Goal: Book appointment/travel/reservation

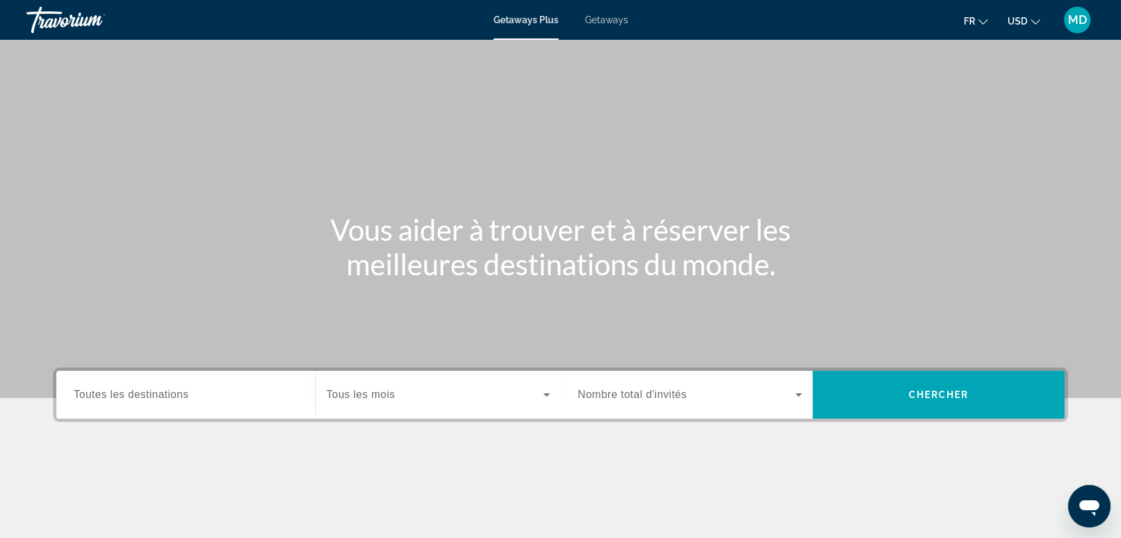
click at [1030, 28] on button "USD USD ($) MXN (Mex$) CAD (Can$) GBP (£) EUR (€) AUD (A$) NZD (NZ$) CNY (CN¥)" at bounding box center [1024, 20] width 33 height 19
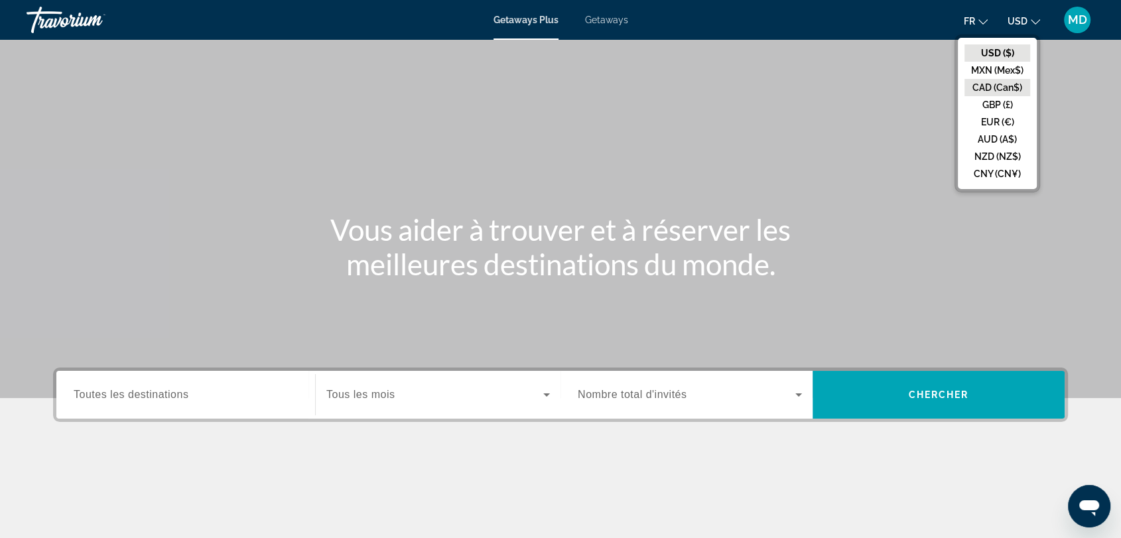
click at [1012, 84] on button "CAD (Can$)" at bounding box center [997, 87] width 66 height 17
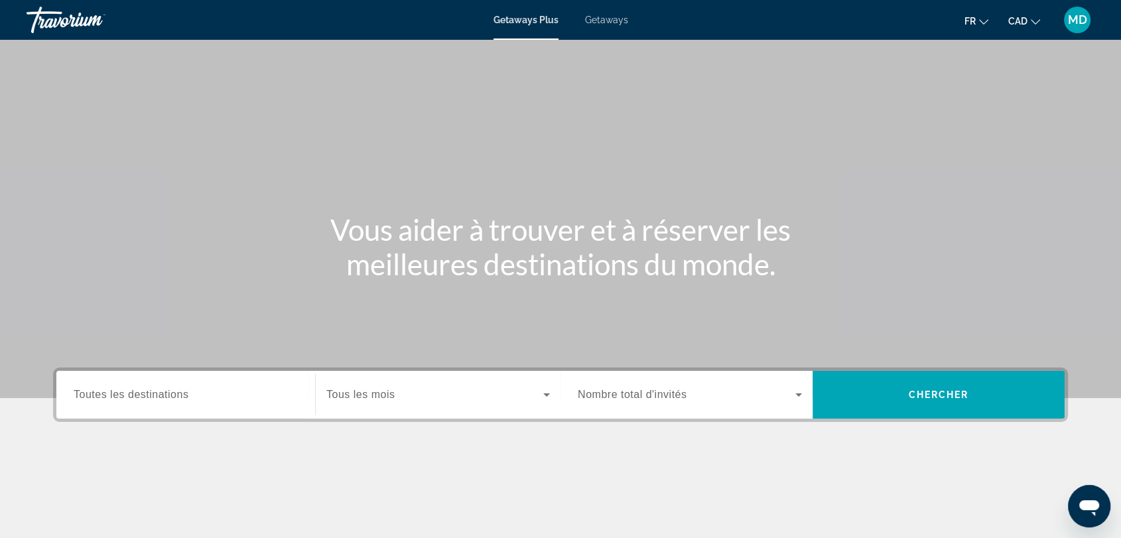
click at [603, 18] on span "Getaways" at bounding box center [606, 20] width 43 height 11
click at [218, 397] on input "Destination Toutes les destinations" at bounding box center [186, 395] width 224 height 16
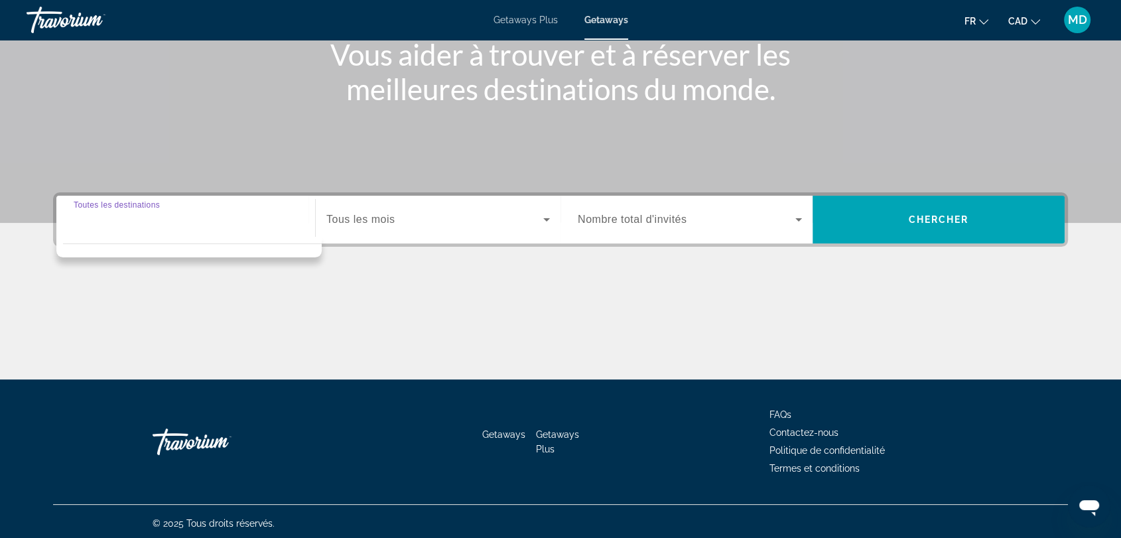
scroll to position [178, 0]
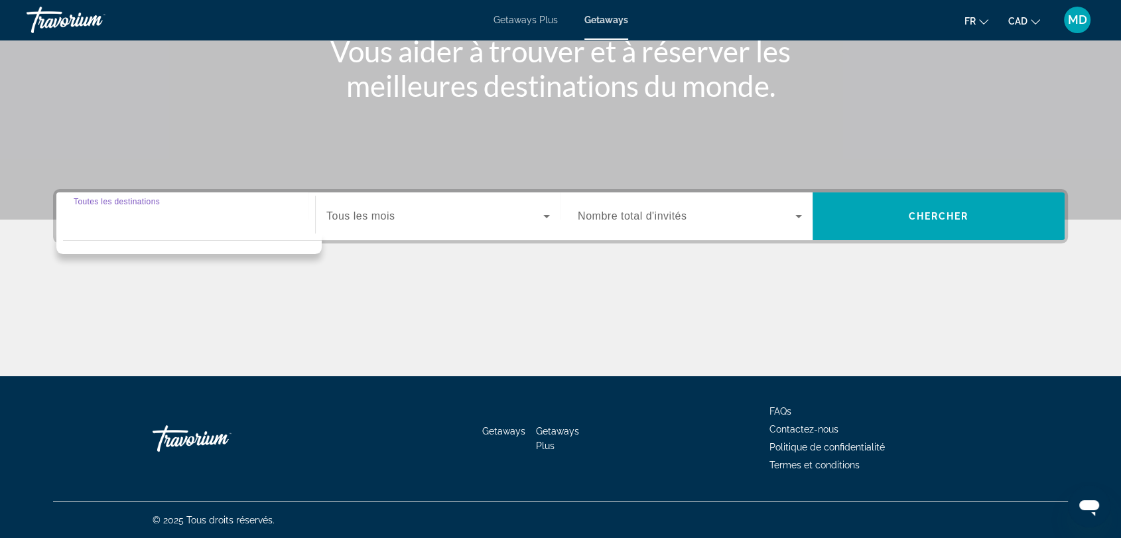
click at [131, 224] on div "Search widget" at bounding box center [186, 217] width 224 height 38
click at [233, 226] on div "Search widget" at bounding box center [186, 217] width 224 height 38
click at [391, 212] on span "Tous les mois" at bounding box center [360, 215] width 68 height 11
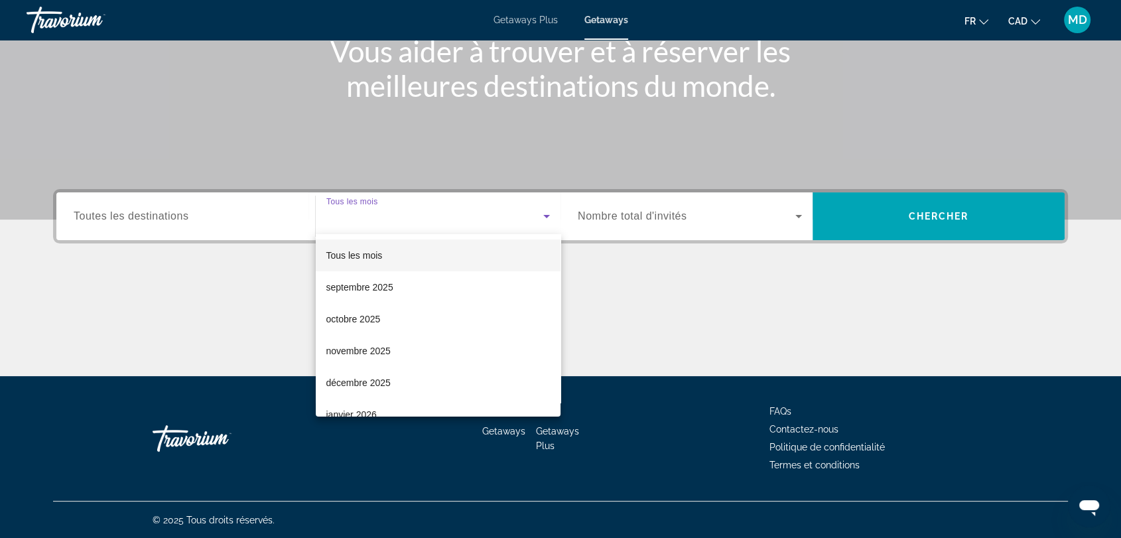
click at [249, 226] on div at bounding box center [560, 269] width 1121 height 538
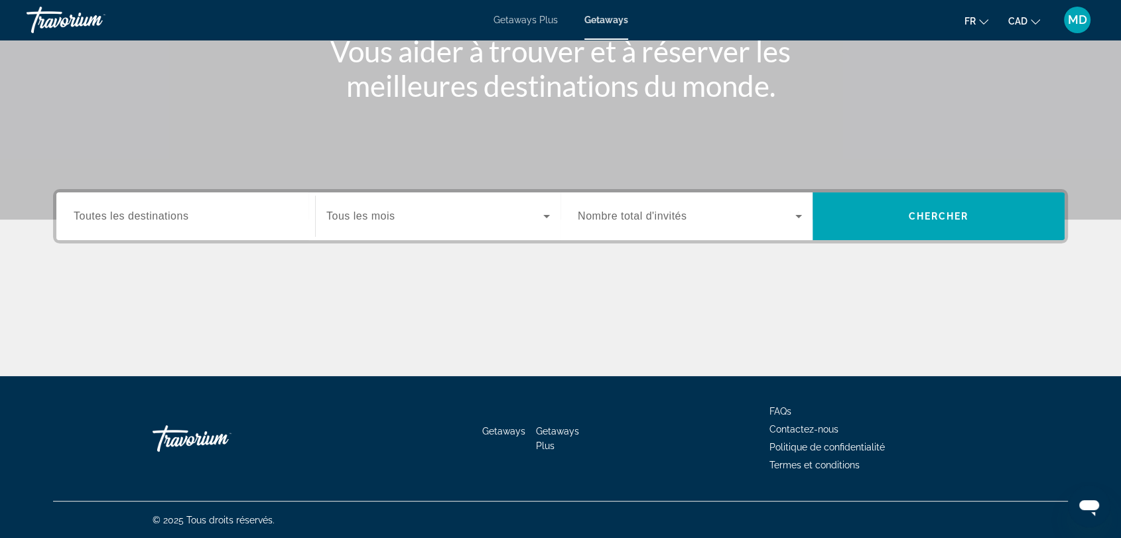
click at [240, 224] on div "Search widget" at bounding box center [186, 217] width 224 height 38
click at [706, 208] on span "Search widget" at bounding box center [687, 216] width 218 height 16
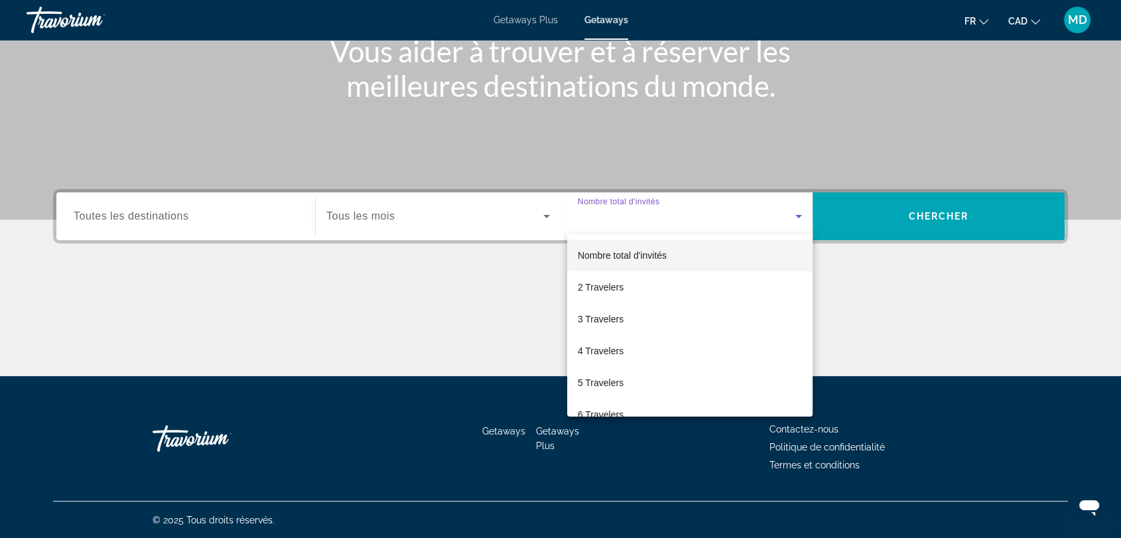
click at [923, 209] on div at bounding box center [560, 269] width 1121 height 538
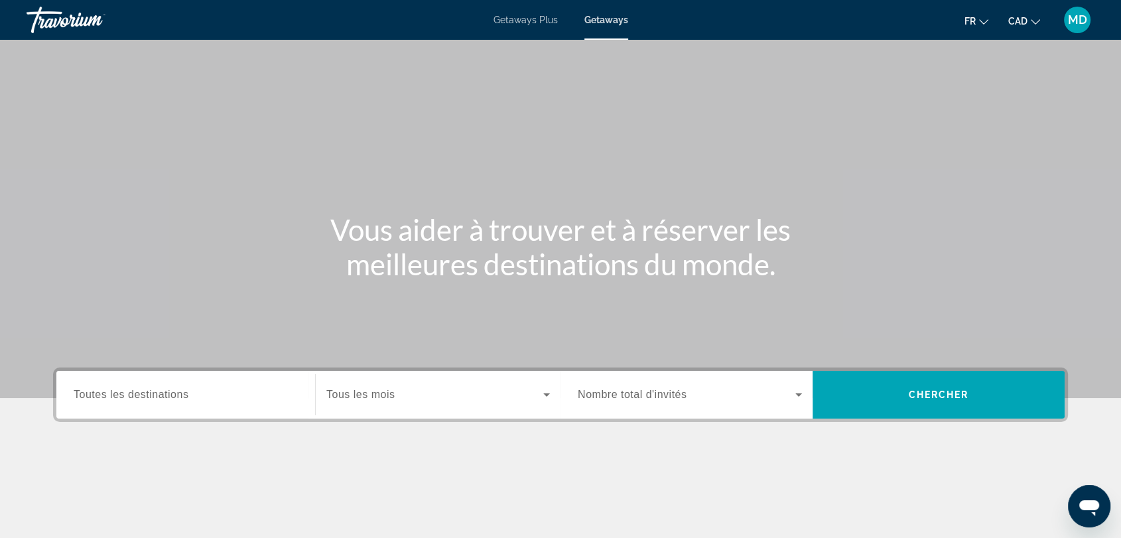
click at [180, 383] on div "Search widget" at bounding box center [186, 395] width 224 height 38
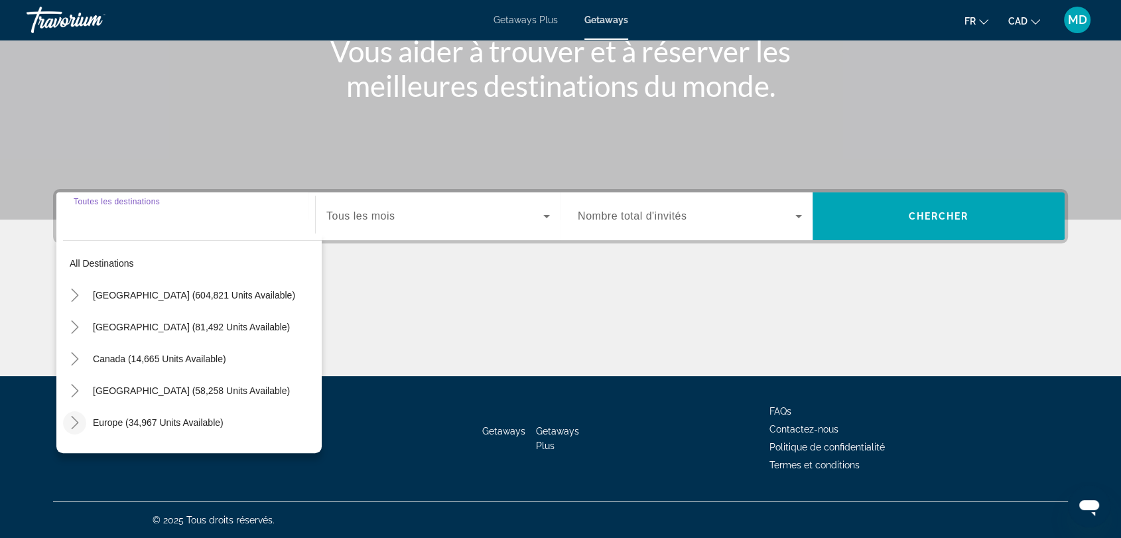
click at [70, 413] on mat-icon "Toggle Europe (34,967 units available)" at bounding box center [74, 422] width 23 height 23
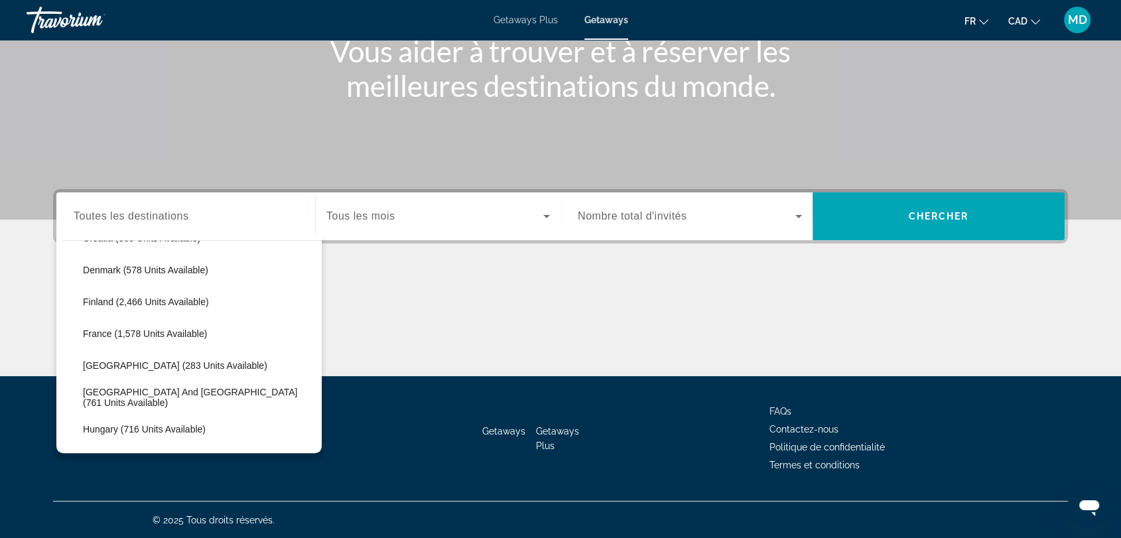
scroll to position [350, 0]
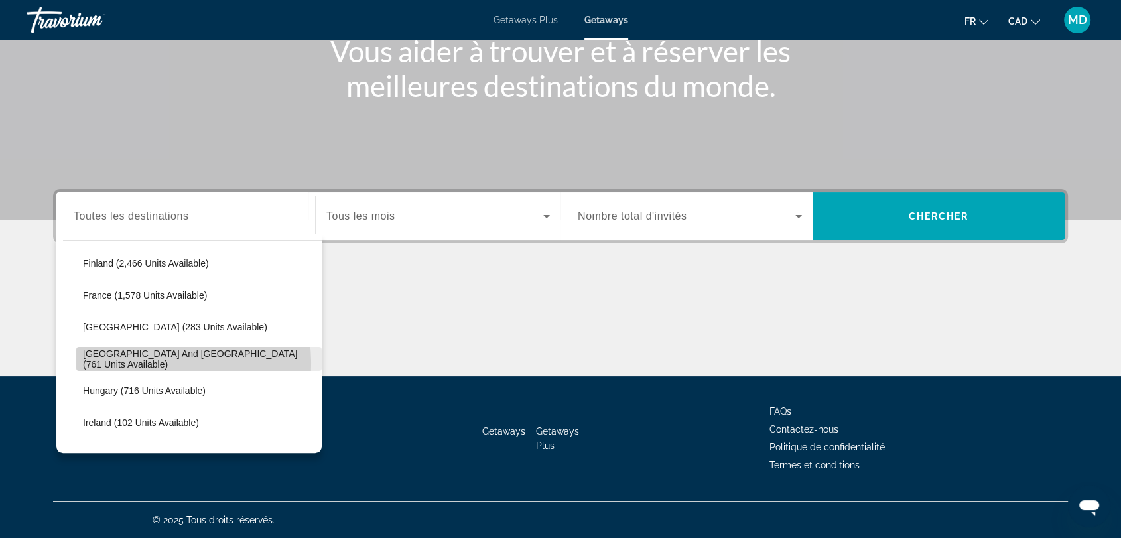
click at [138, 363] on span "[GEOGRAPHIC_DATA] and [GEOGRAPHIC_DATA] (761 units available)" at bounding box center [199, 358] width 232 height 21
type input "**********"
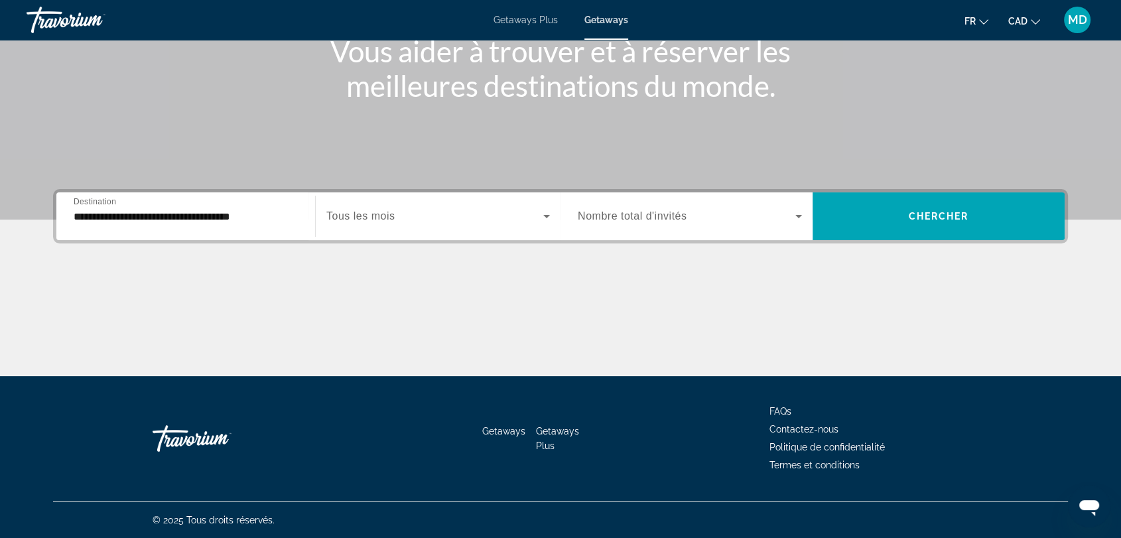
click at [517, 204] on div "Search widget" at bounding box center [438, 216] width 224 height 37
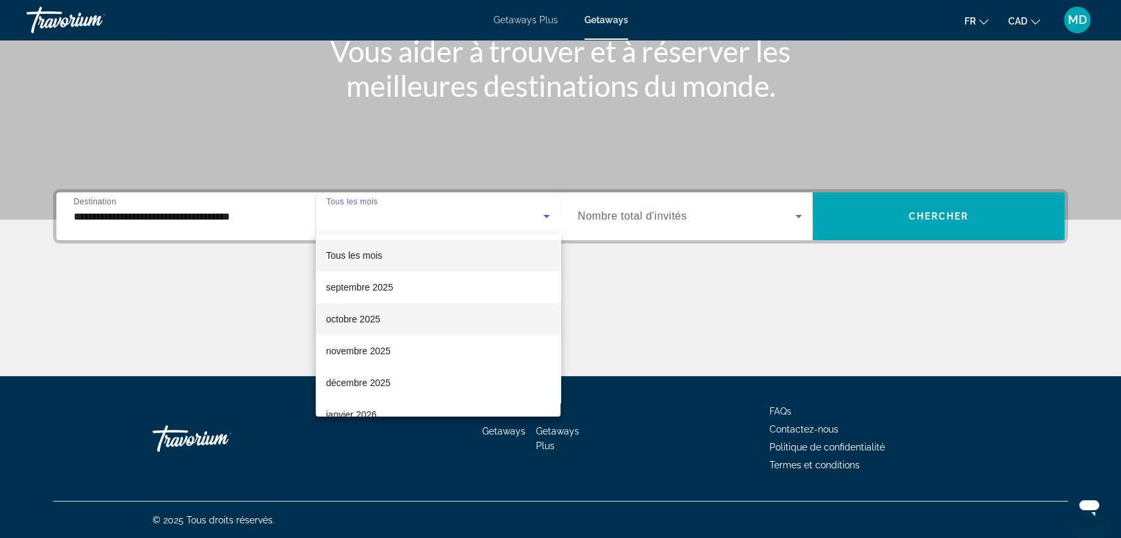
click at [409, 310] on mat-option "octobre 2025" at bounding box center [438, 319] width 245 height 32
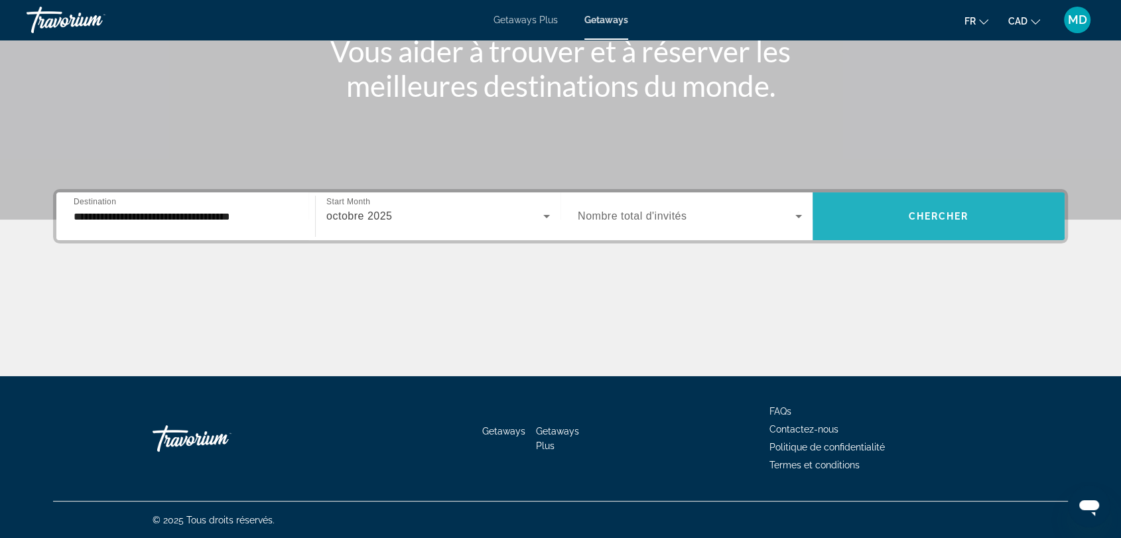
click at [919, 216] on span "Chercher" at bounding box center [939, 216] width 60 height 11
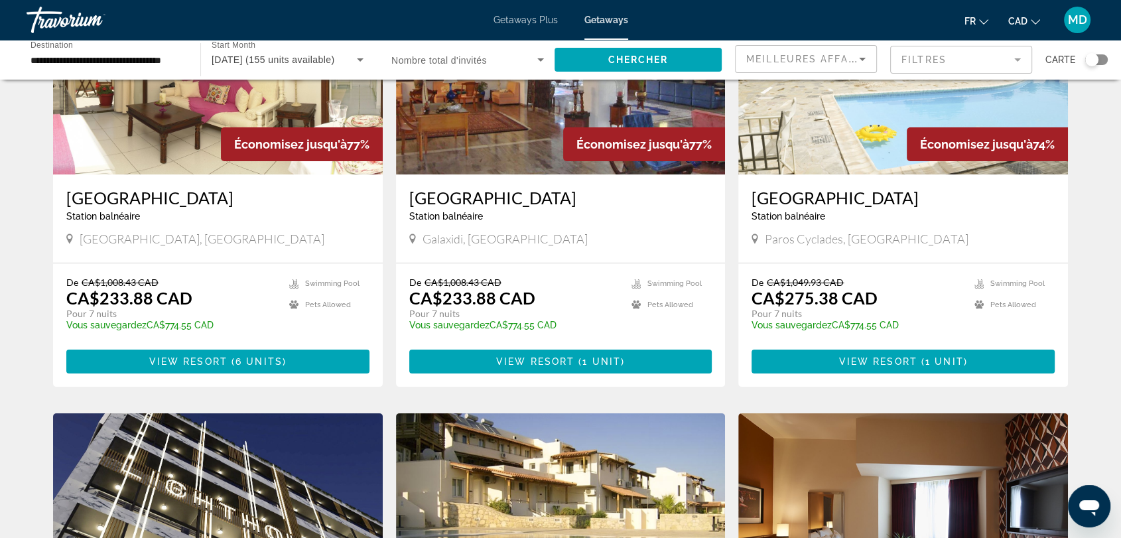
scroll to position [161, 0]
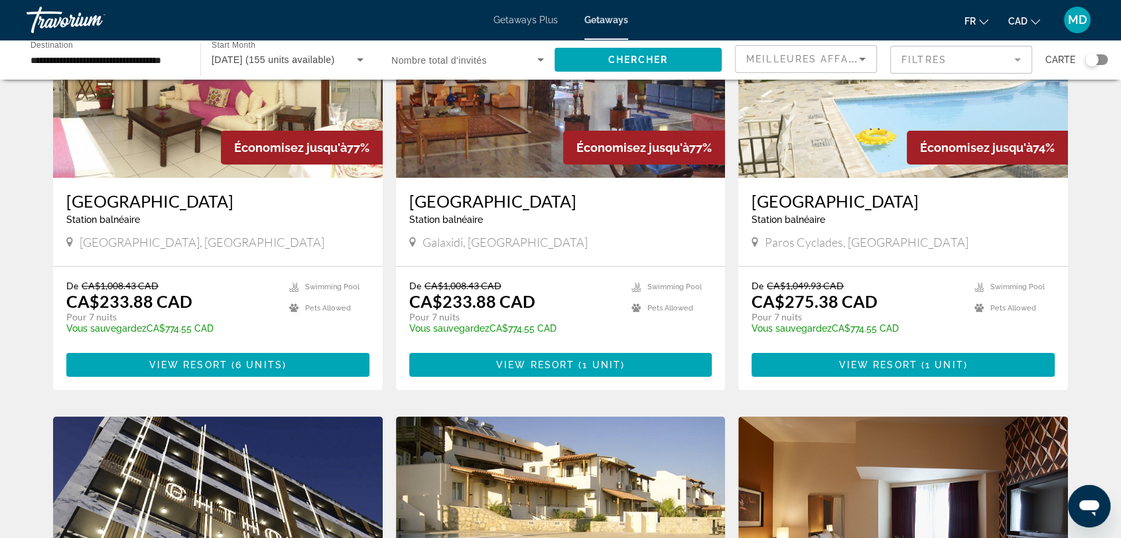
click at [948, 54] on mat-form-field "Filtres" at bounding box center [961, 60] width 142 height 28
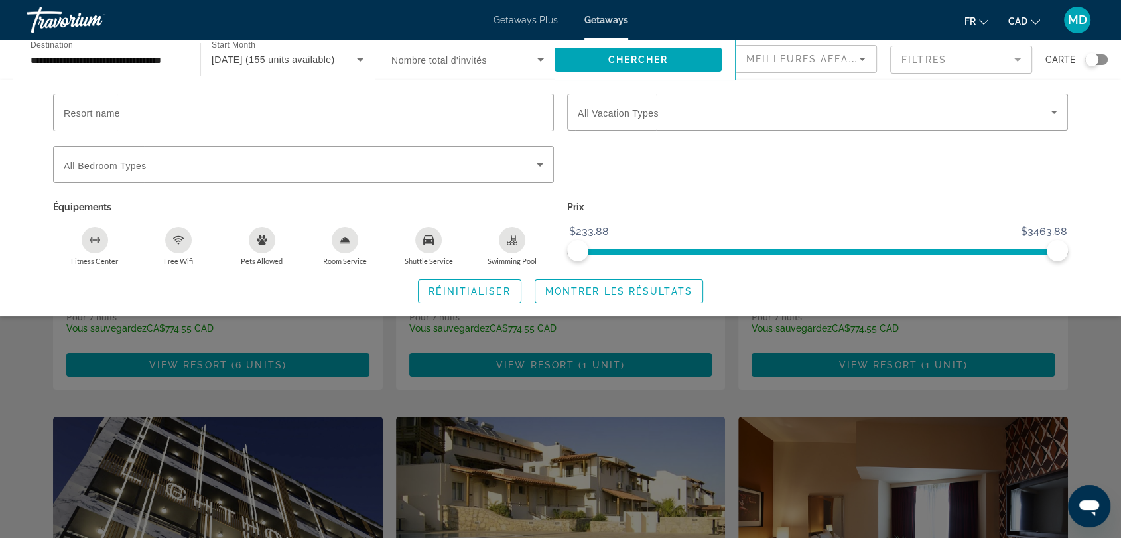
click at [1093, 57] on div "Search widget" at bounding box center [1091, 59] width 13 height 13
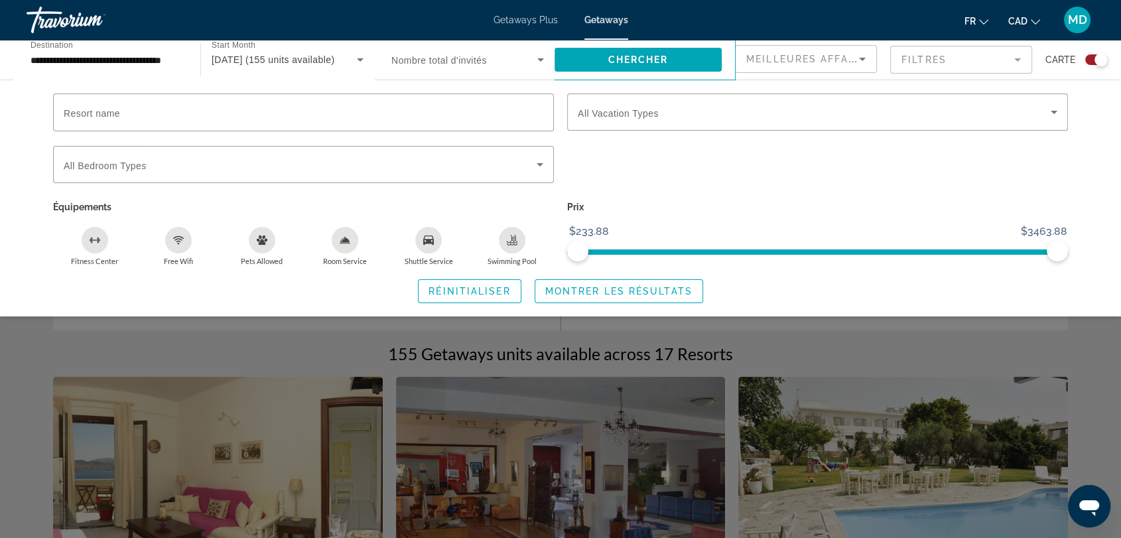
scroll to position [572, 0]
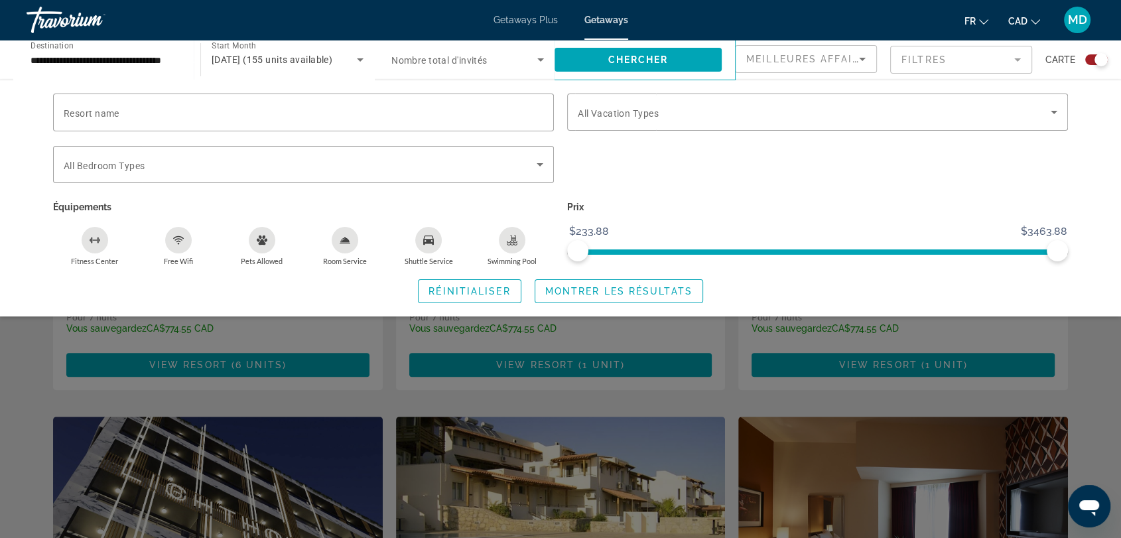
click at [851, 346] on div "Search widget" at bounding box center [560, 368] width 1121 height 339
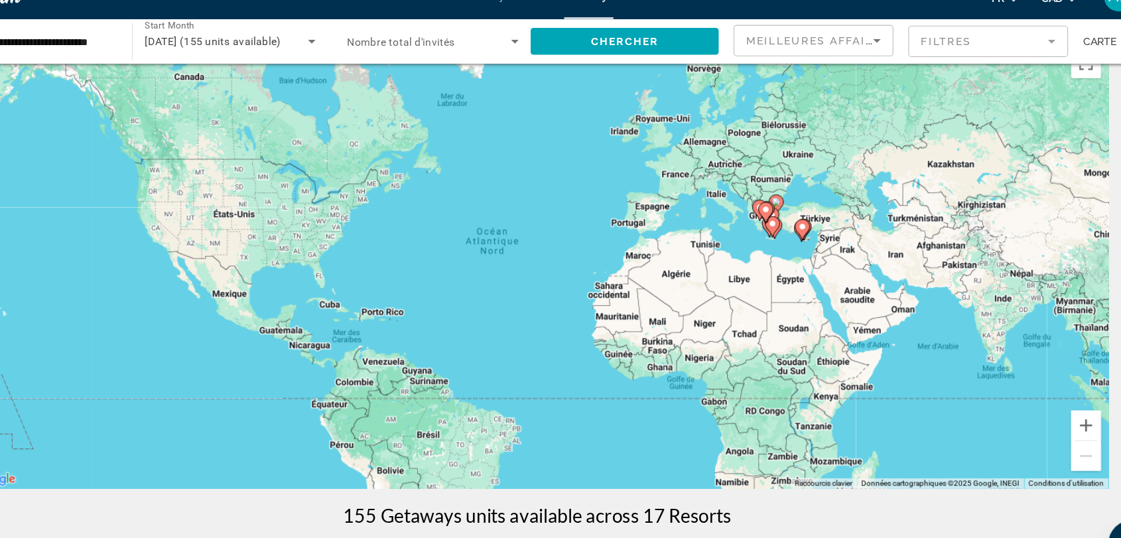
scroll to position [34, 0]
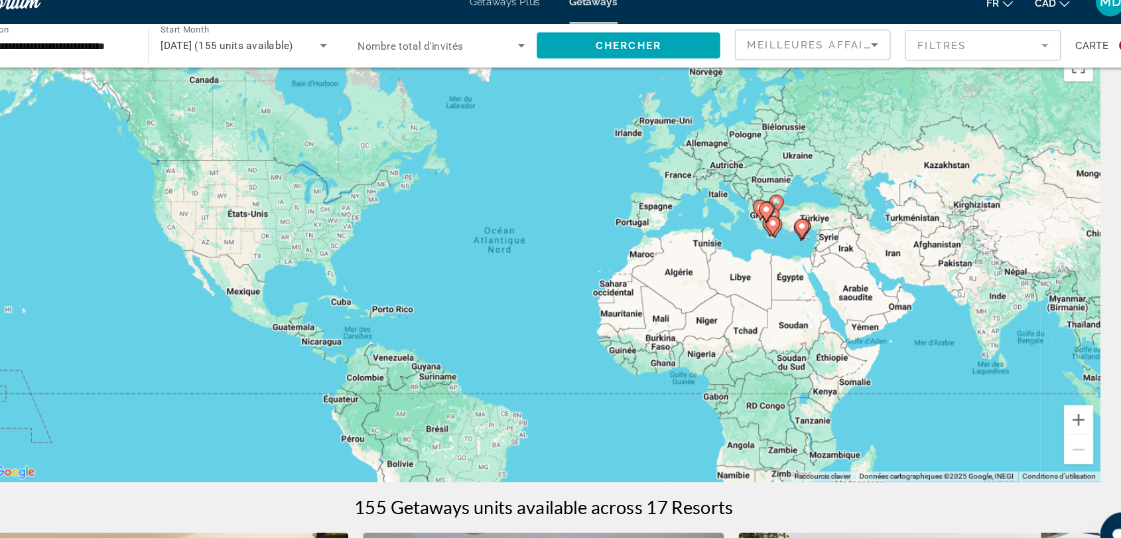
click at [840, 216] on div "Pour activer le glissement avec le clavier, appuyez sur Alt+Entrée. Une fois ce…" at bounding box center [560, 258] width 1015 height 398
click at [1051, 399] on button "Zoom avant" at bounding box center [1048, 400] width 27 height 27
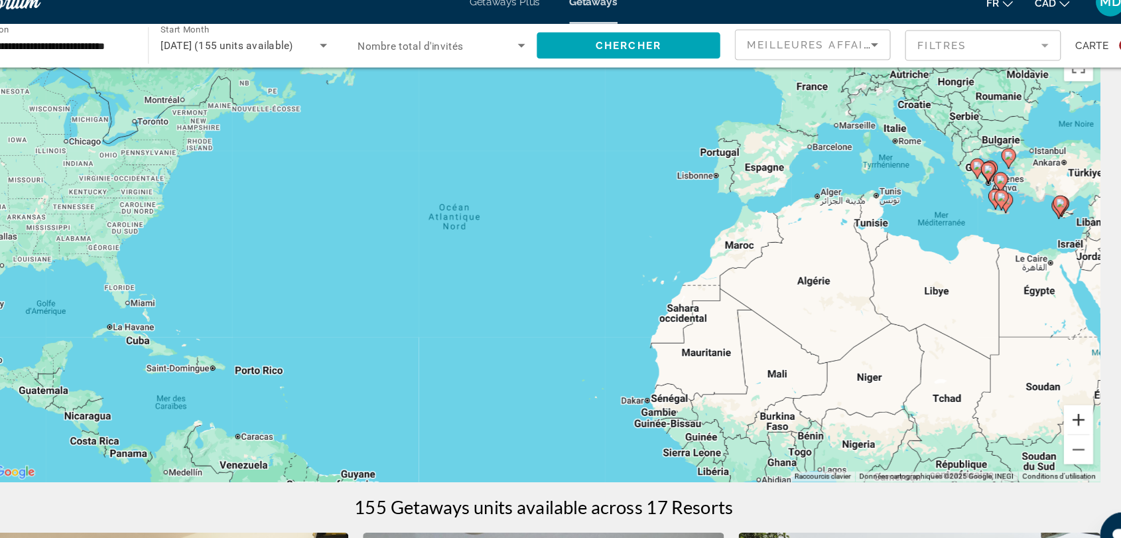
click at [1051, 399] on button "Zoom avant" at bounding box center [1048, 400] width 27 height 27
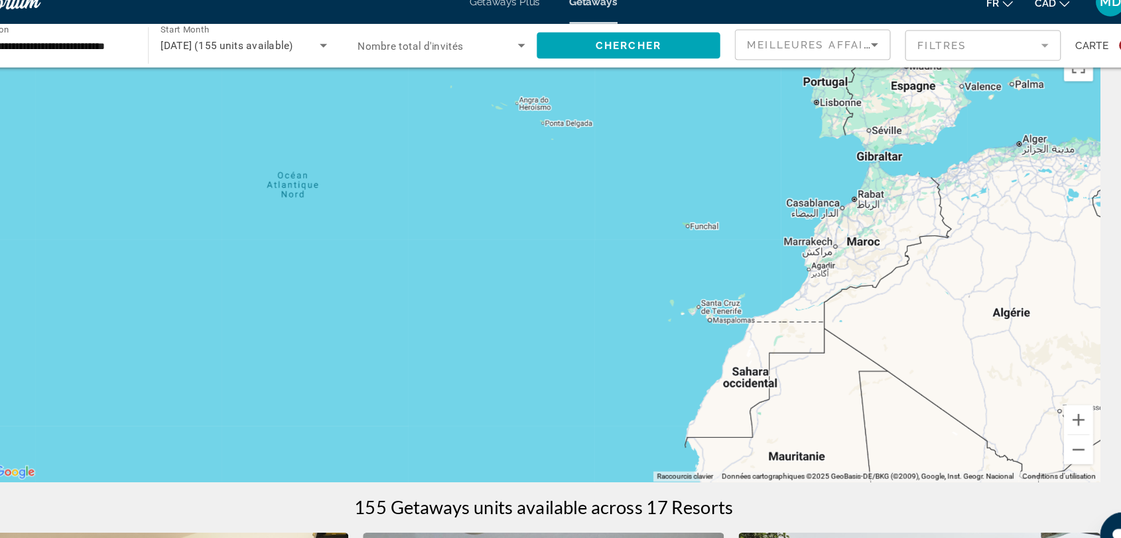
drag, startPoint x: 930, startPoint y: 254, endPoint x: 620, endPoint y: 409, distance: 347.1
click at [620, 409] on div "Main content" at bounding box center [560, 258] width 1015 height 398
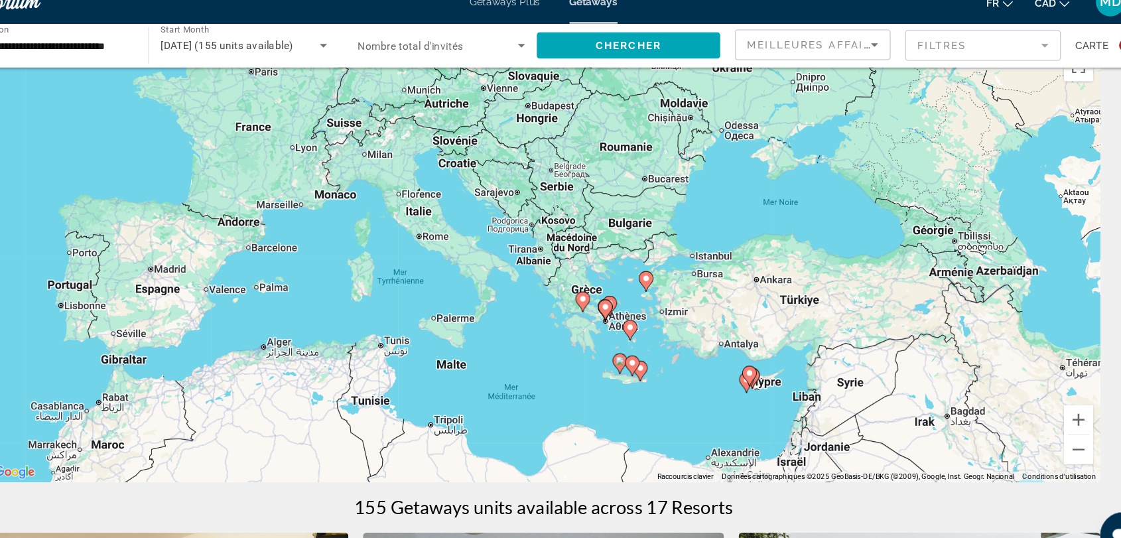
drag, startPoint x: 945, startPoint y: 296, endPoint x: 565, endPoint y: 326, distance: 380.6
click at [565, 326] on div "Pour activer le glissement avec le clavier, appuyez sur Alt+Entrée. Une fois ce…" at bounding box center [560, 258] width 1015 height 398
click at [1049, 395] on button "Zoom avant" at bounding box center [1048, 400] width 27 height 27
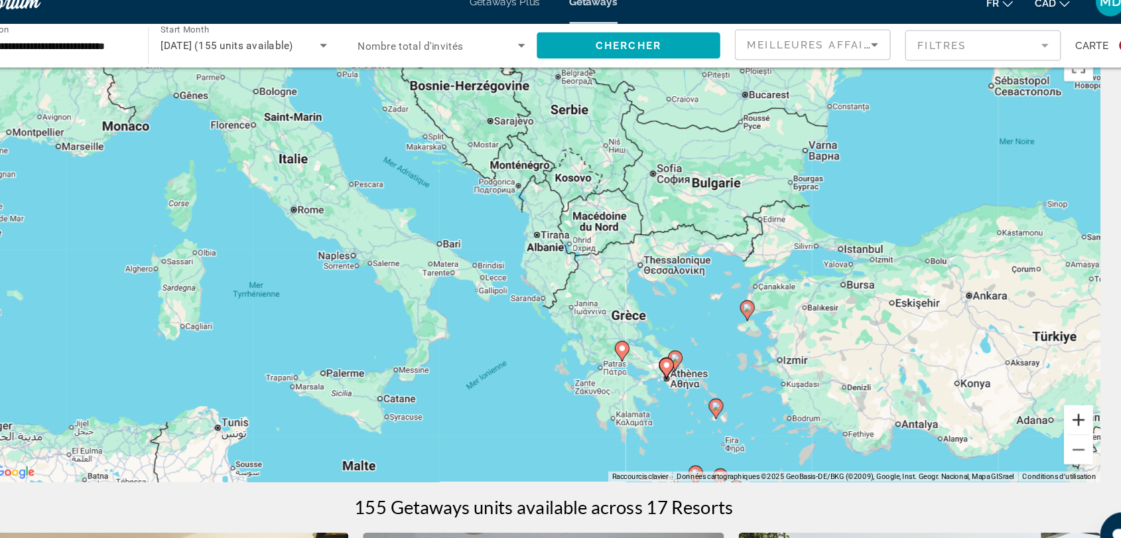
click at [1049, 395] on button "Zoom avant" at bounding box center [1048, 400] width 27 height 27
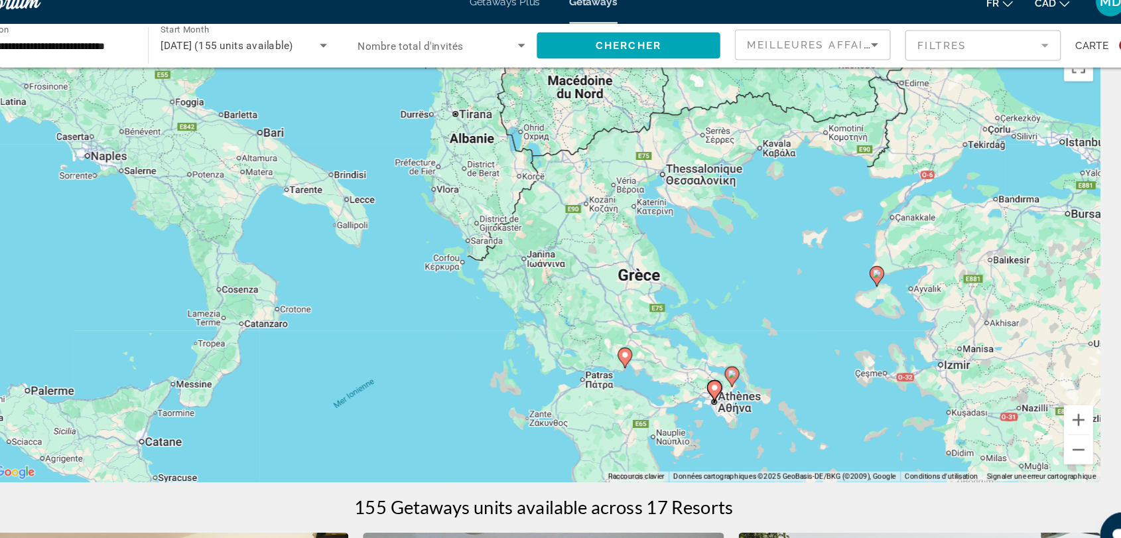
drag, startPoint x: 822, startPoint y: 388, endPoint x: 722, endPoint y: 267, distance: 157.4
click at [722, 267] on div "Pour activer le glissement avec le clavier, appuyez sur Alt+Entrée. Une fois ce…" at bounding box center [560, 258] width 1015 height 398
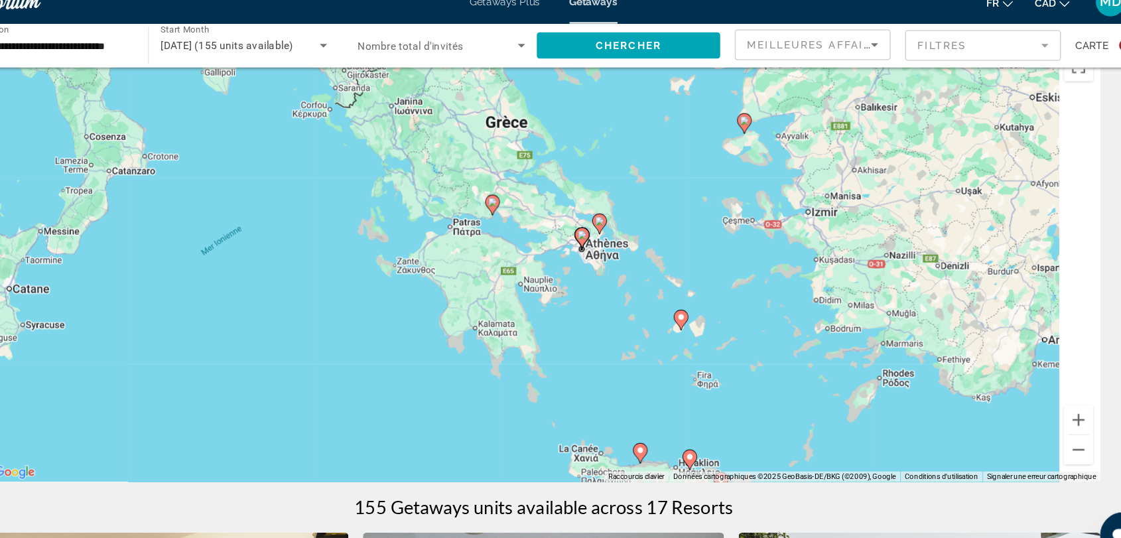
drag, startPoint x: 718, startPoint y: 263, endPoint x: 657, endPoint y: 176, distance: 106.4
click at [657, 176] on div "Pour activer le glissement avec le clavier, appuyez sur Alt+Entrée. Une fois ce…" at bounding box center [560, 258] width 1015 height 398
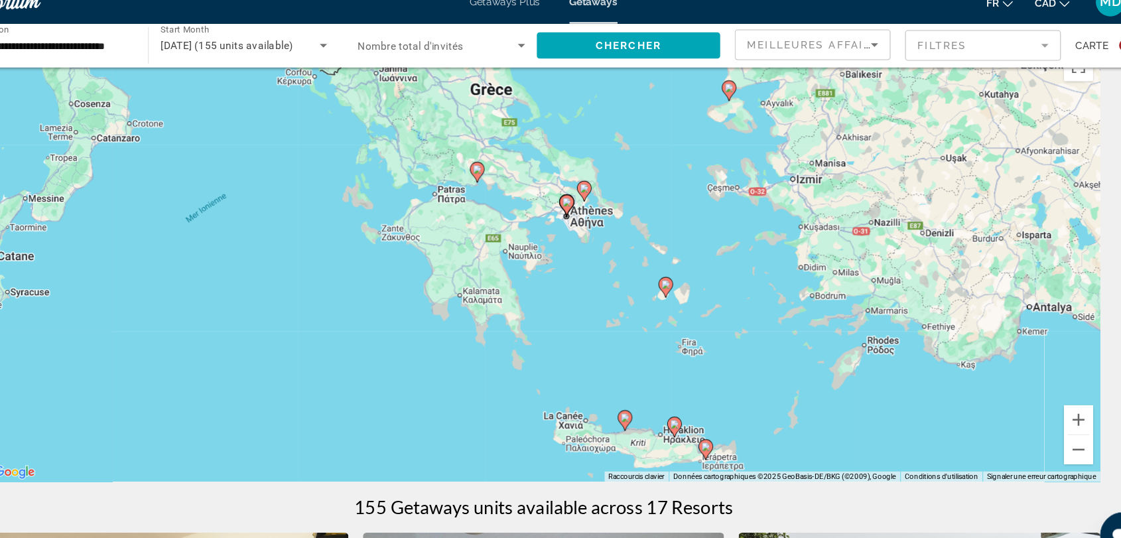
click at [582, 204] on image "Main content" at bounding box center [582, 202] width 8 height 8
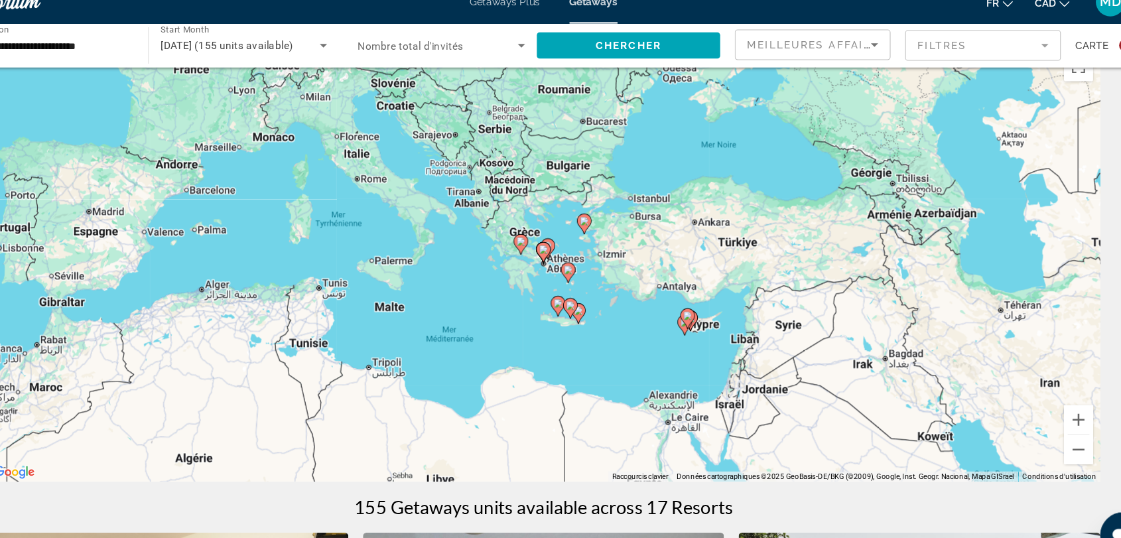
click at [559, 245] on image "Main content" at bounding box center [561, 245] width 8 height 8
type input "**********"
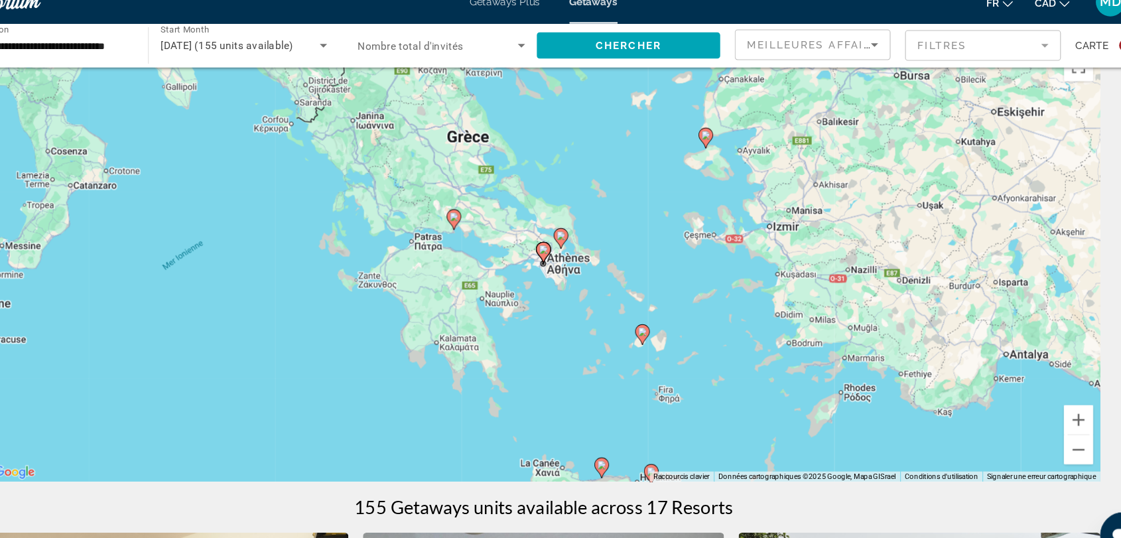
click at [562, 245] on image "Main content" at bounding box center [561, 245] width 8 height 8
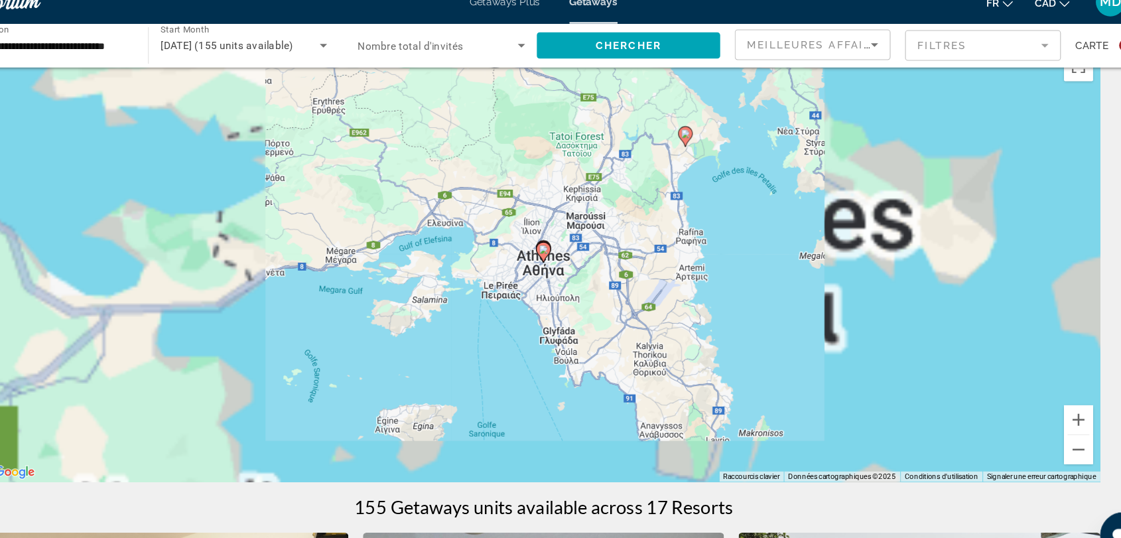
click at [562, 245] on image "Main content" at bounding box center [561, 245] width 8 height 8
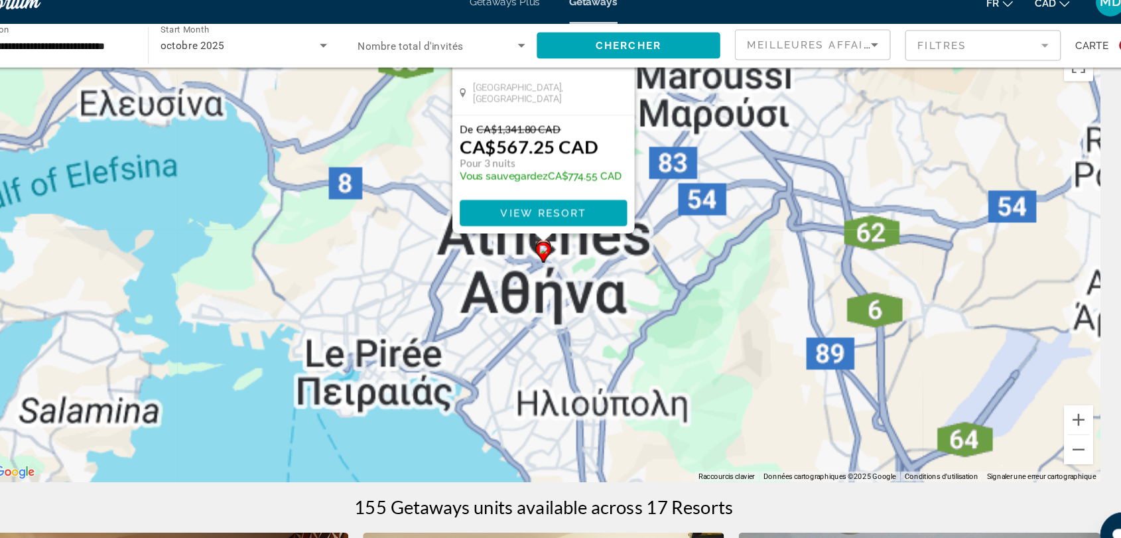
click at [561, 247] on image "Main content" at bounding box center [561, 245] width 8 height 8
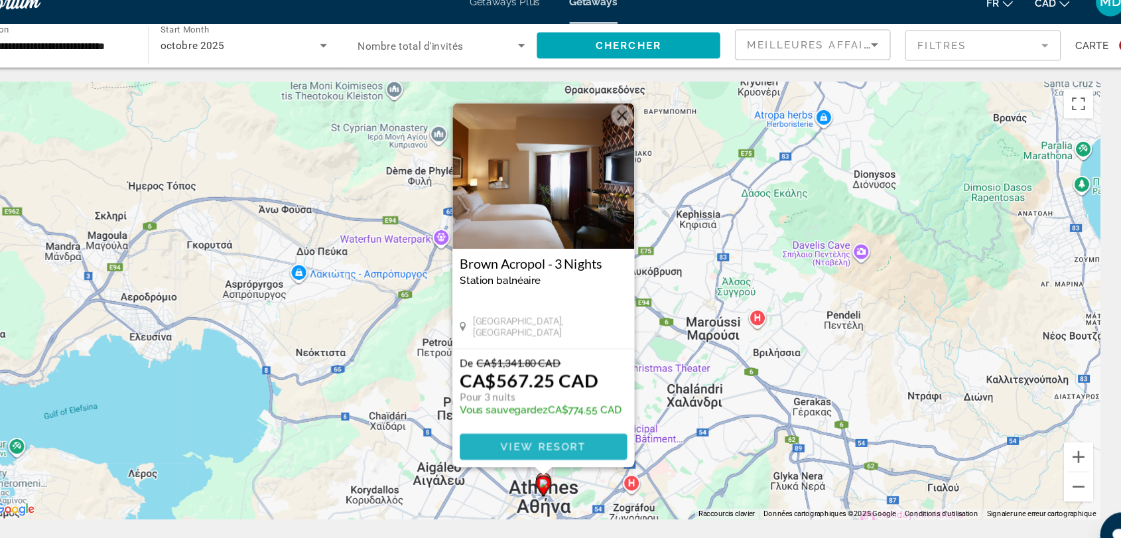
click at [555, 425] on span "View Resort" at bounding box center [560, 425] width 78 height 11
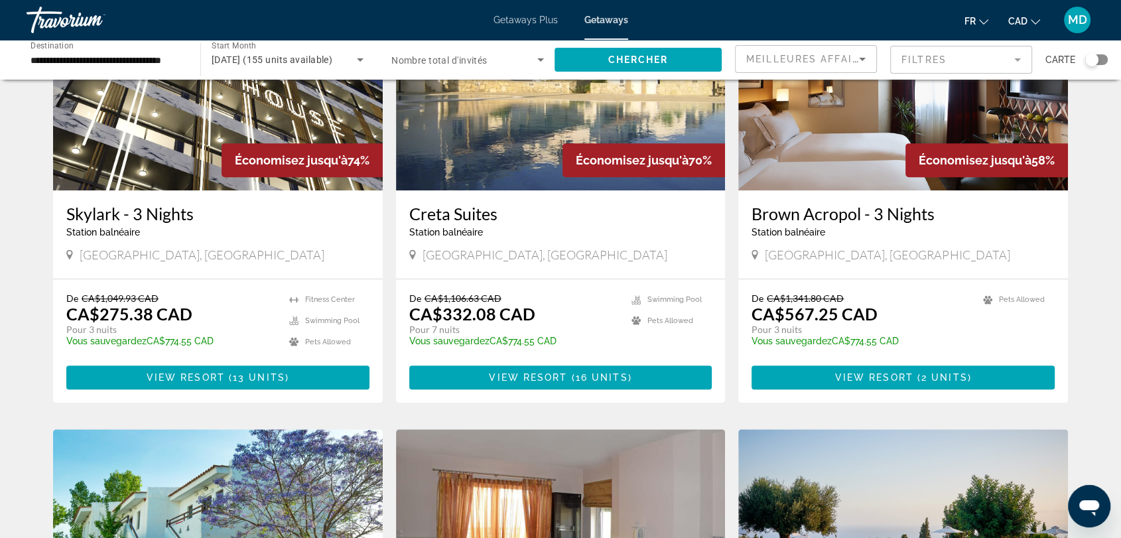
scroll to position [545, 0]
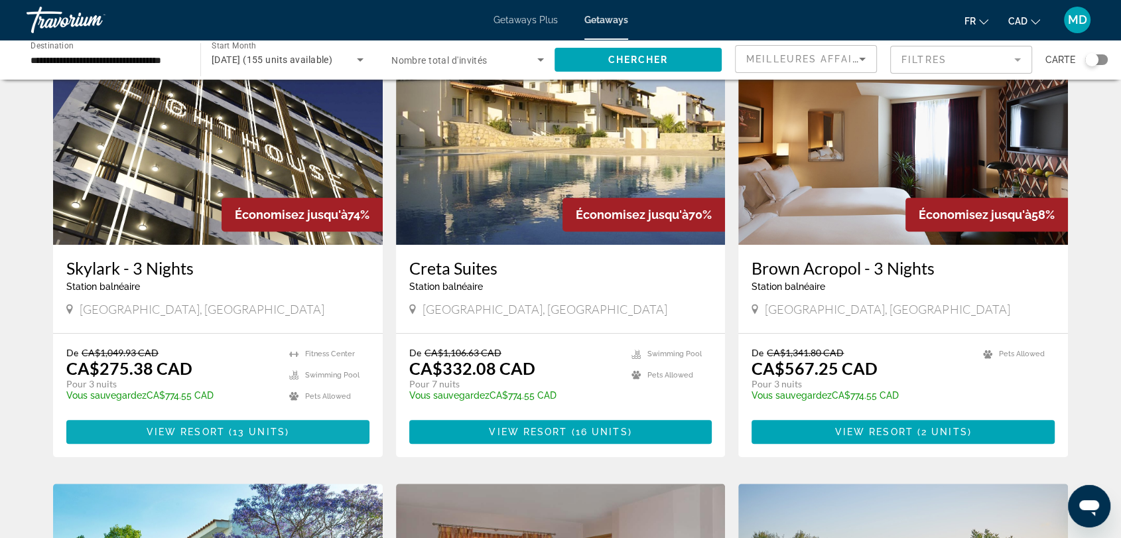
click at [243, 431] on span "13 units" at bounding box center [259, 432] width 52 height 11
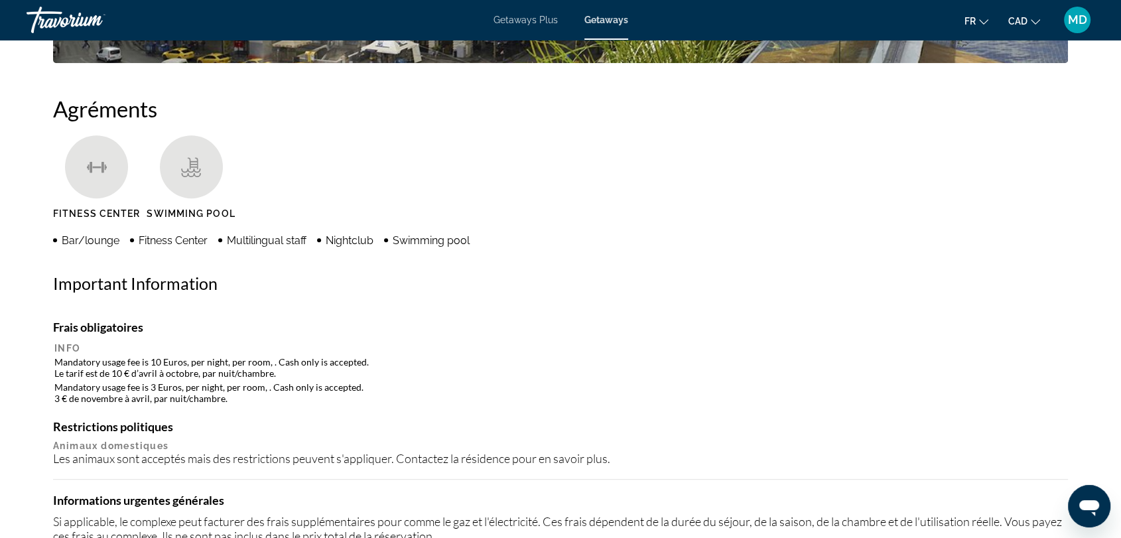
scroll to position [970, 0]
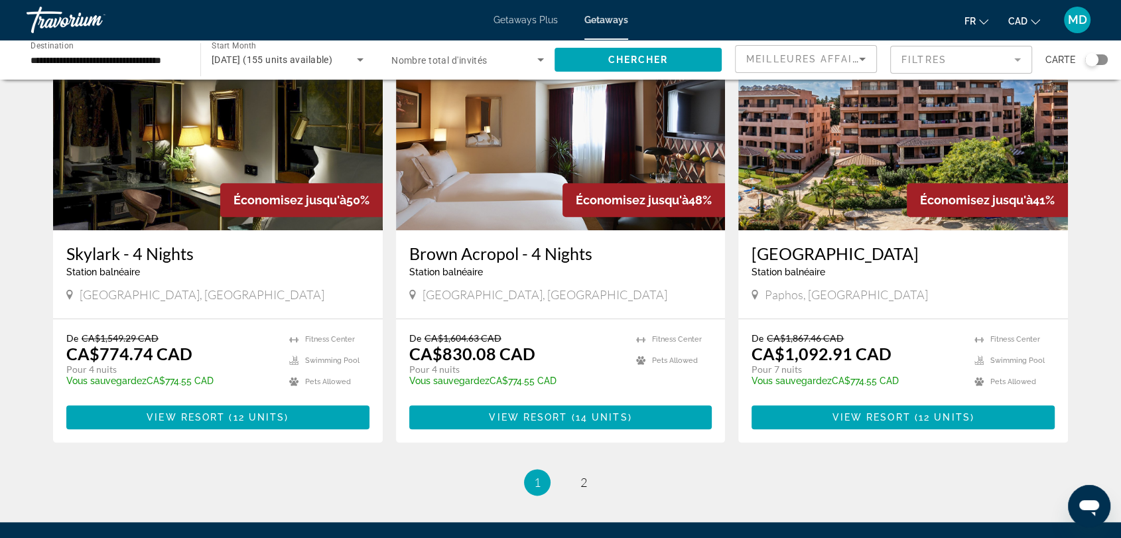
scroll to position [1455, 0]
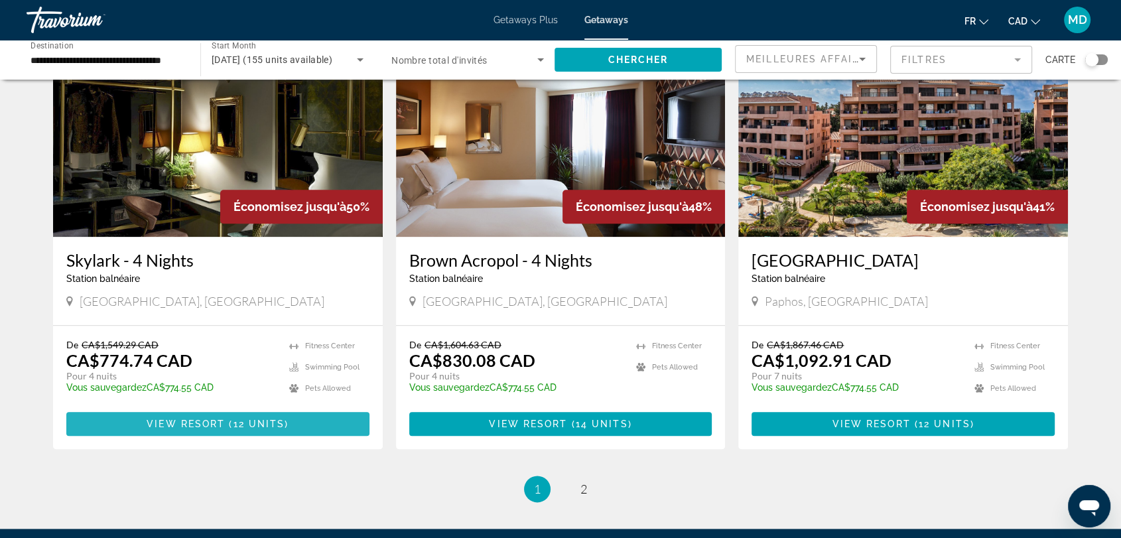
click at [280, 419] on span "12 units" at bounding box center [259, 424] width 52 height 11
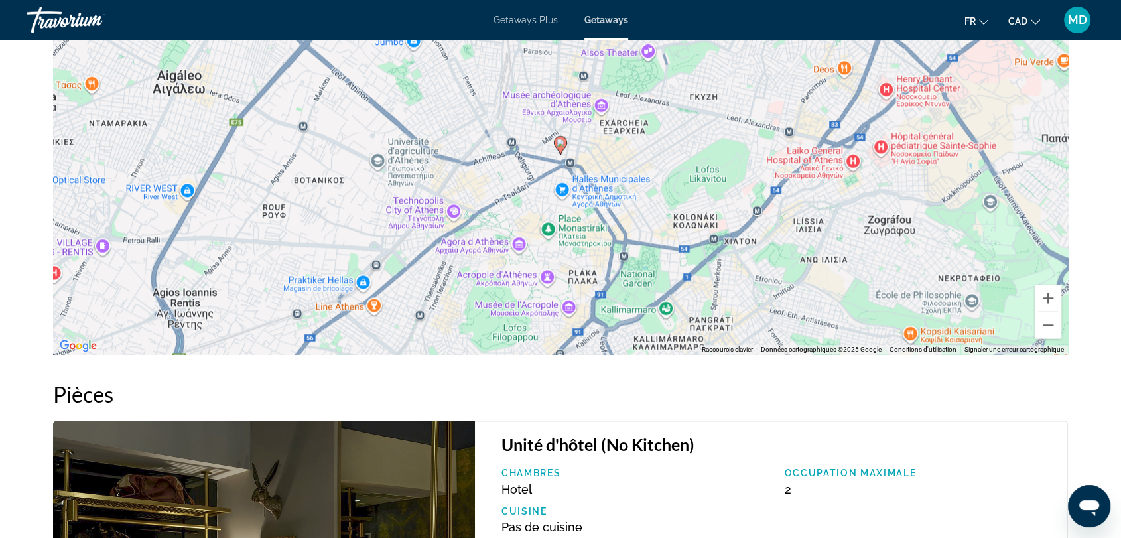
scroll to position [1660, 0]
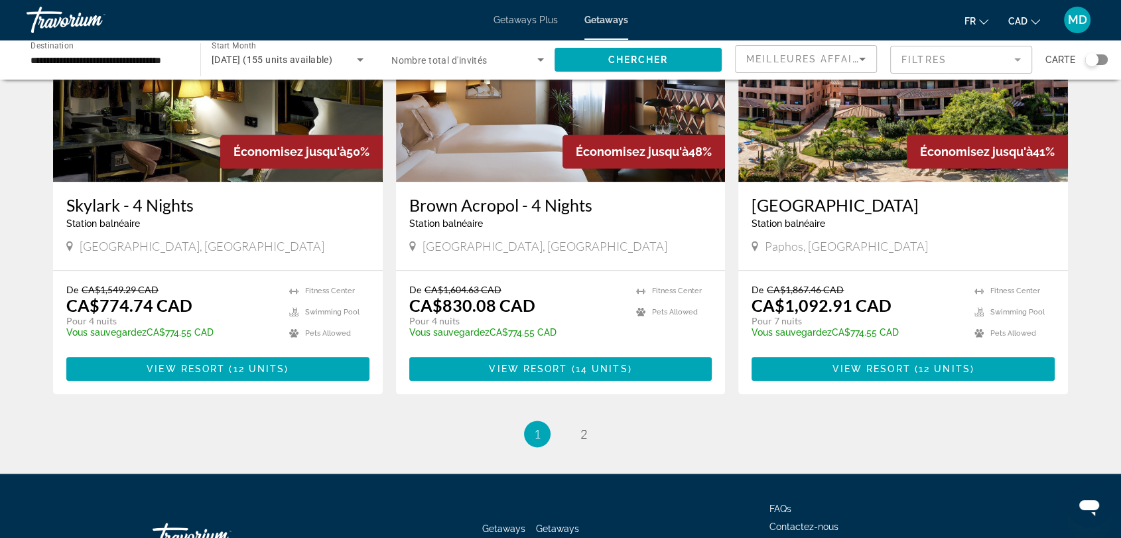
scroll to position [1511, 0]
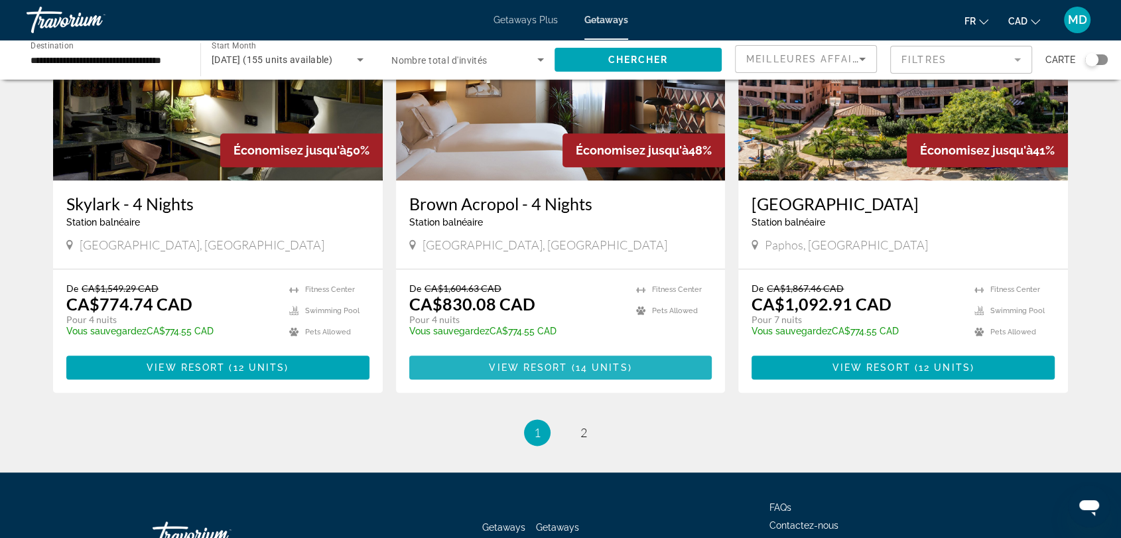
click at [578, 371] on span "14 units" at bounding box center [602, 367] width 52 height 11
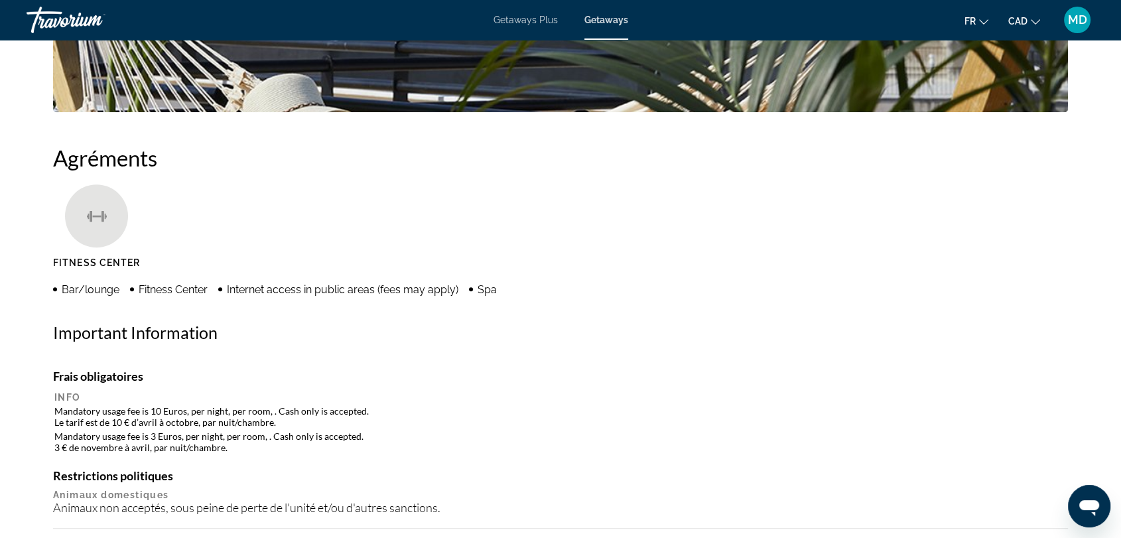
scroll to position [898, 0]
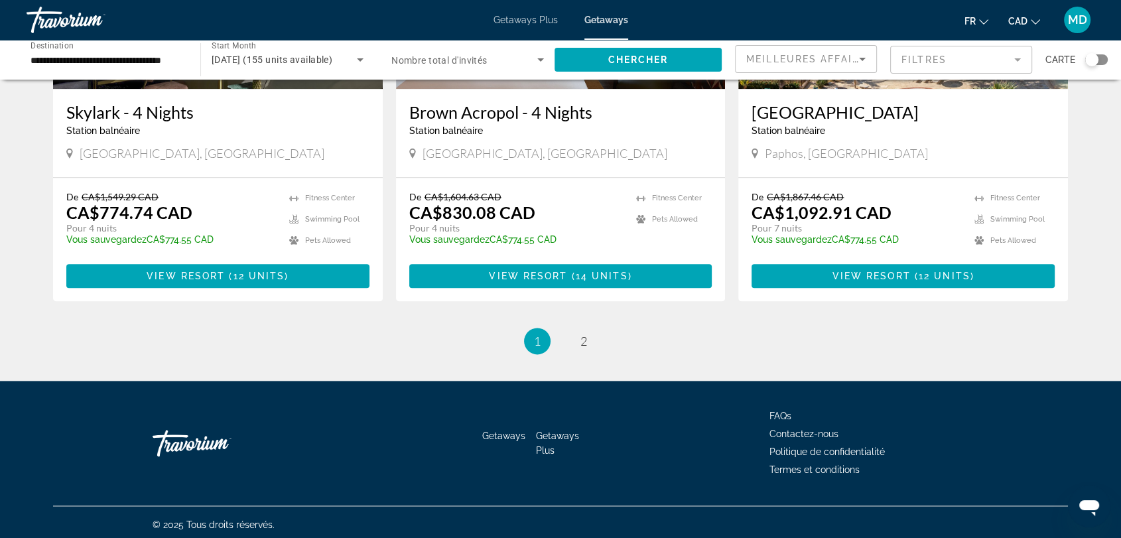
scroll to position [1608, 0]
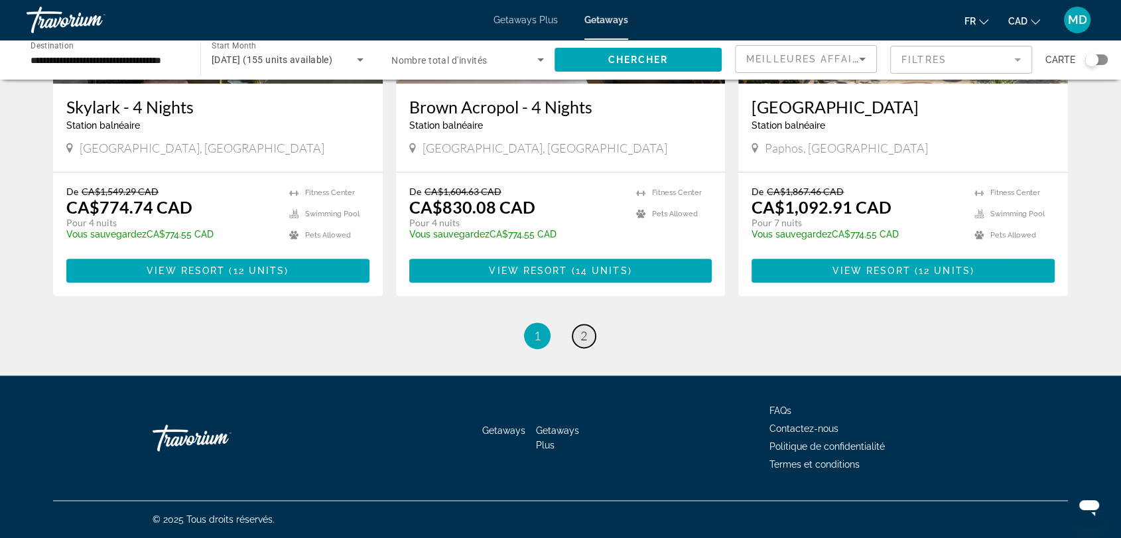
click at [582, 340] on span "2" at bounding box center [583, 335] width 7 height 15
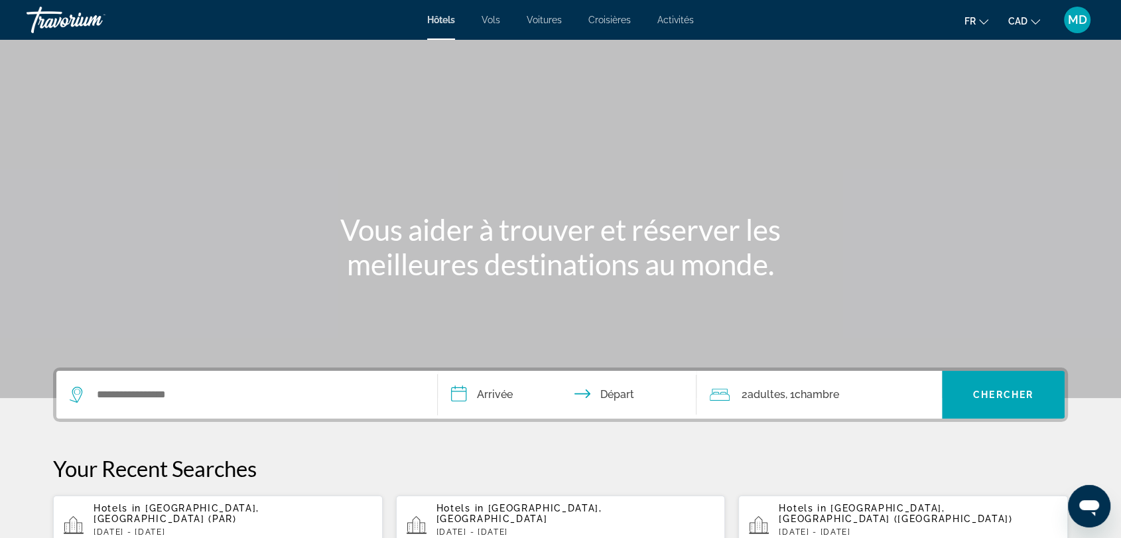
click at [250, 383] on div "Search widget" at bounding box center [247, 395] width 354 height 48
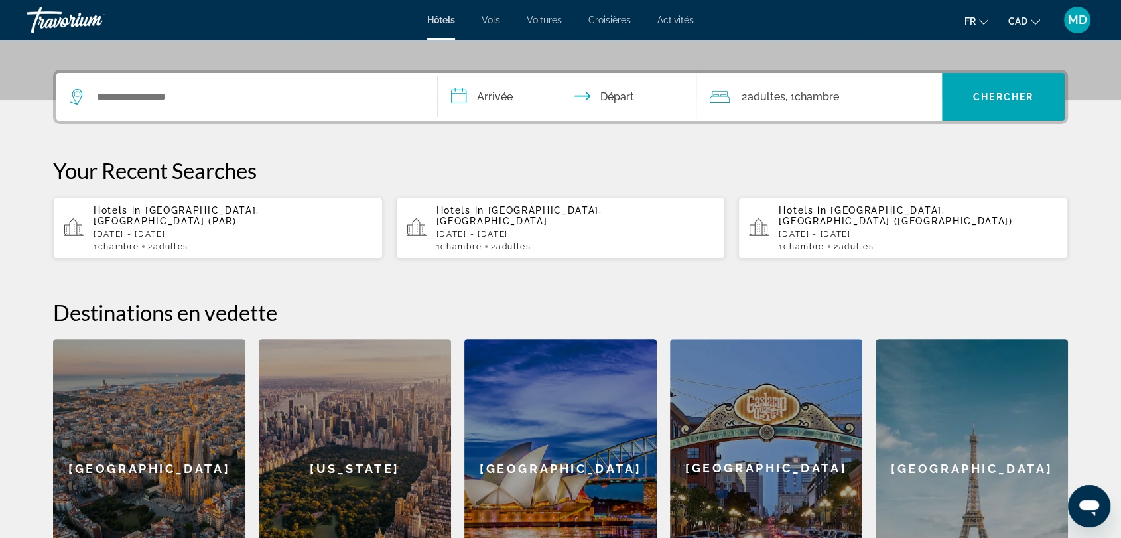
scroll to position [324, 0]
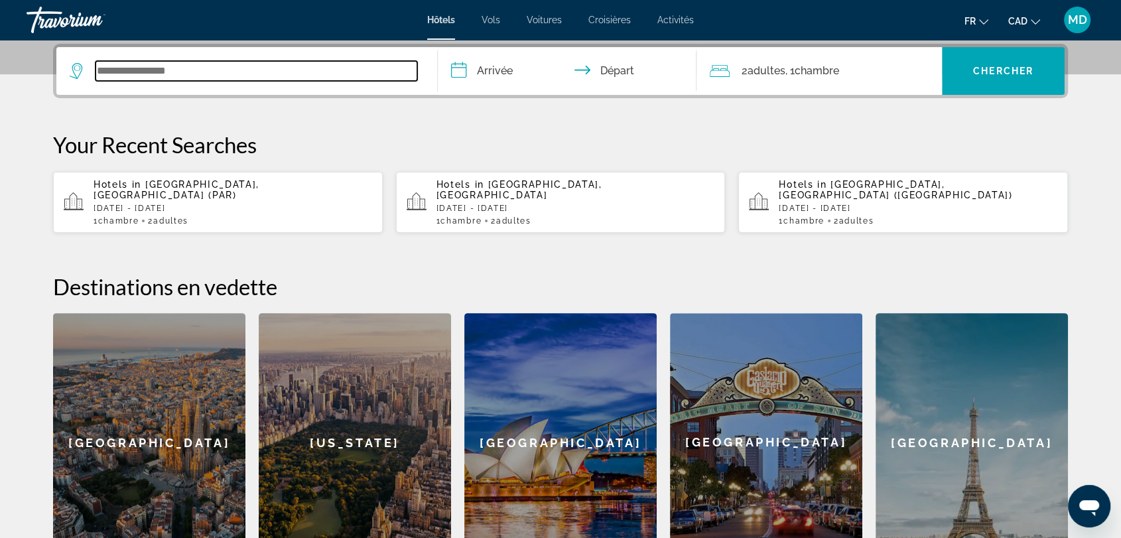
click at [176, 76] on input "Search widget" at bounding box center [257, 71] width 322 height 20
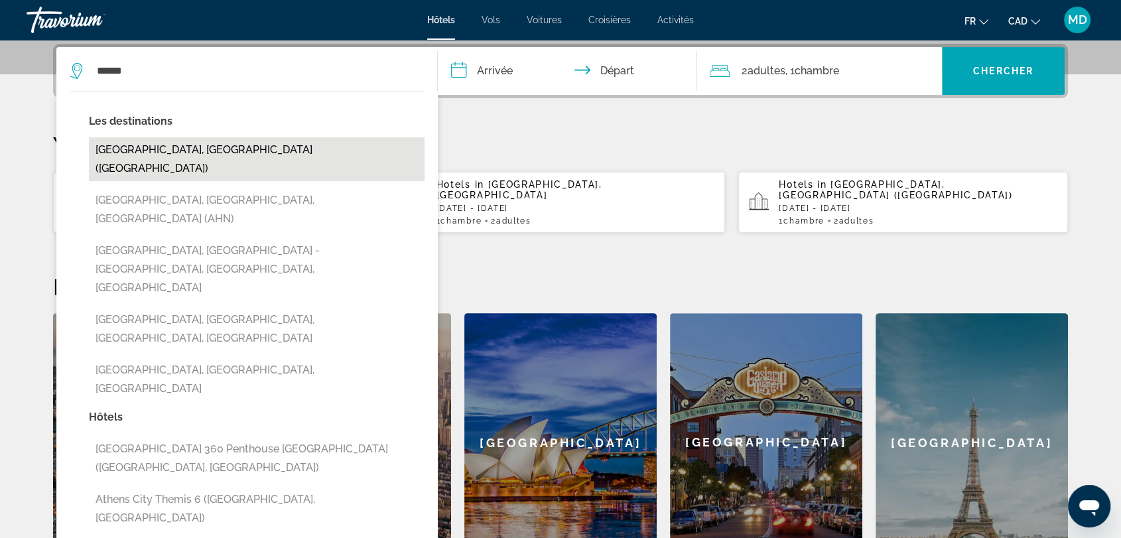
click at [154, 159] on button "Athens, Greece (ATH)" at bounding box center [257, 159] width 336 height 44
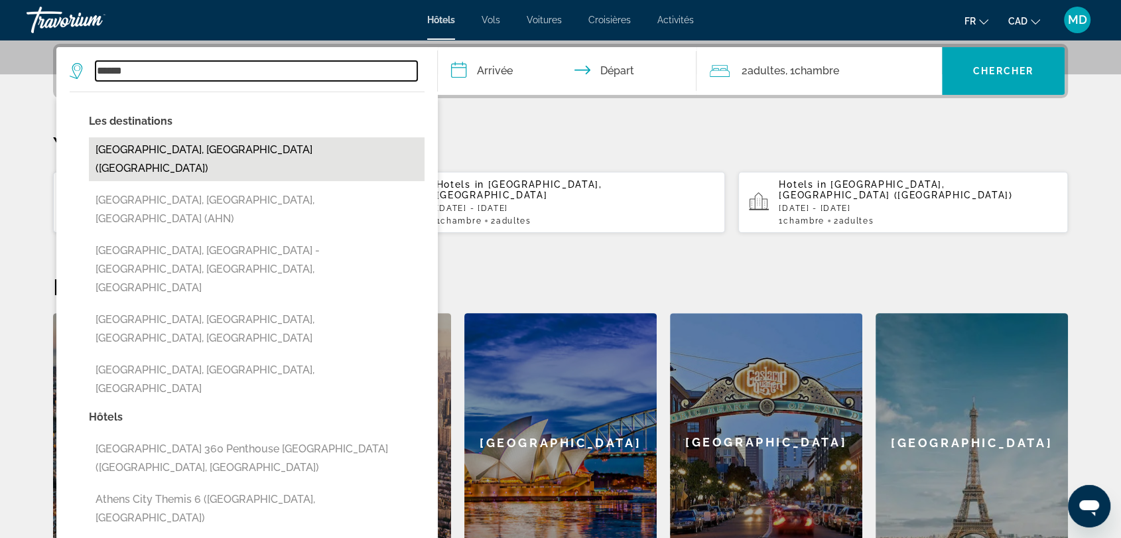
type input "**********"
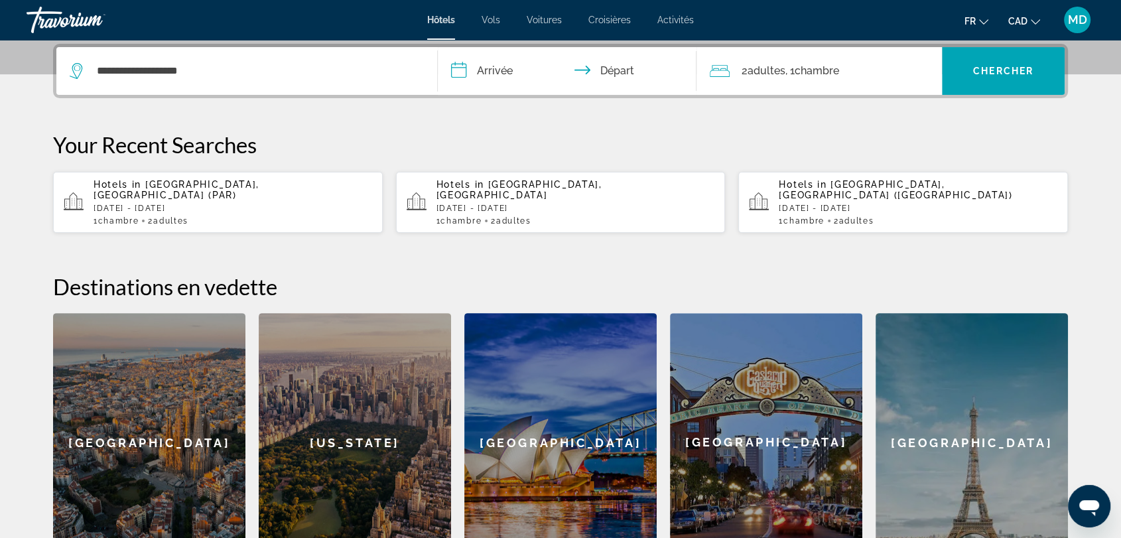
click at [504, 60] on input "**********" at bounding box center [570, 73] width 264 height 52
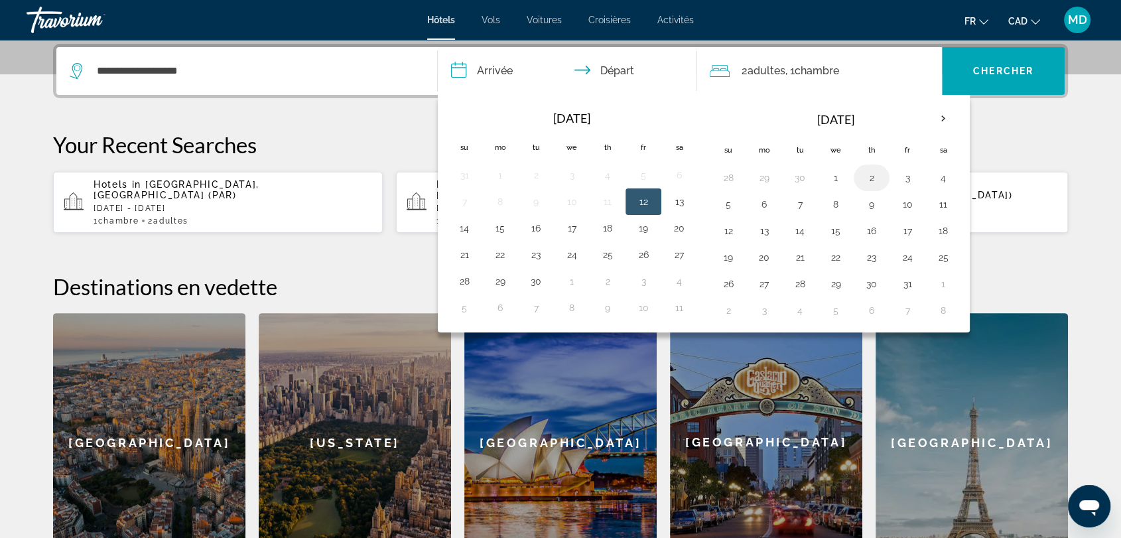
click at [865, 171] on button "2" at bounding box center [871, 177] width 21 height 19
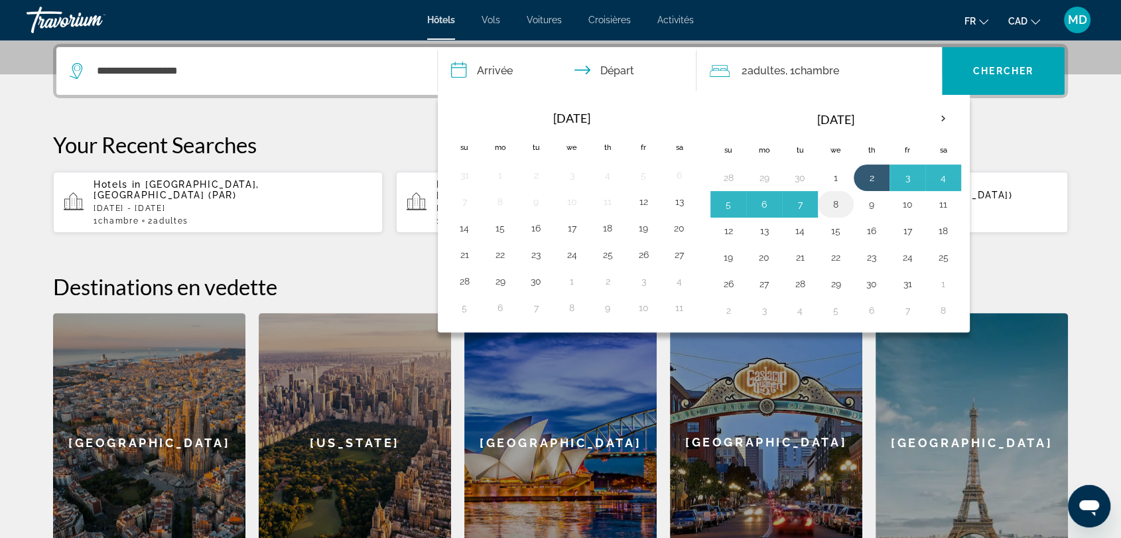
click at [833, 202] on button "8" at bounding box center [835, 204] width 21 height 19
type input "**********"
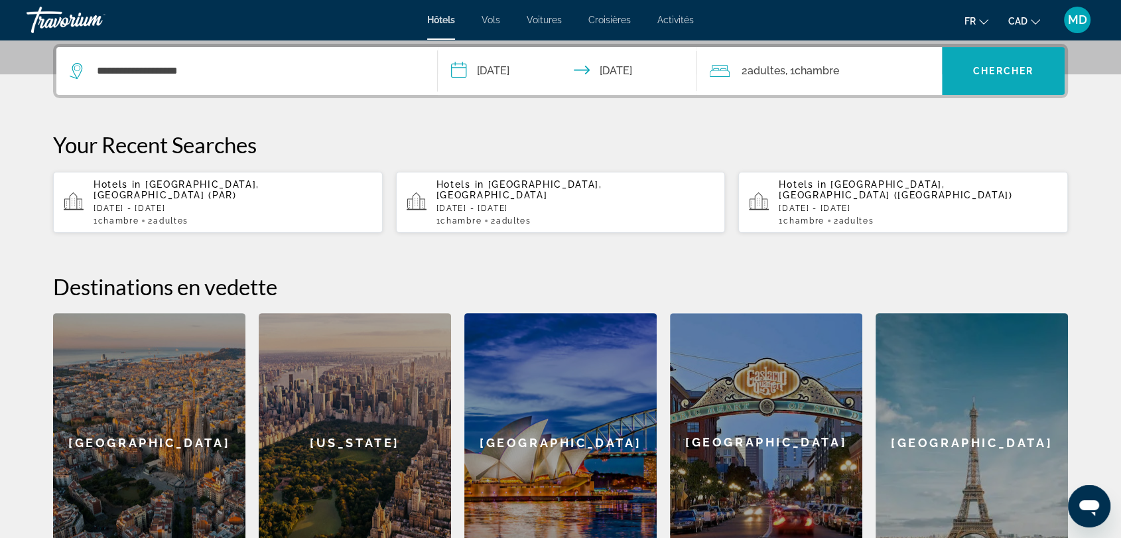
click at [976, 70] on span "Chercher" at bounding box center [1003, 71] width 60 height 11
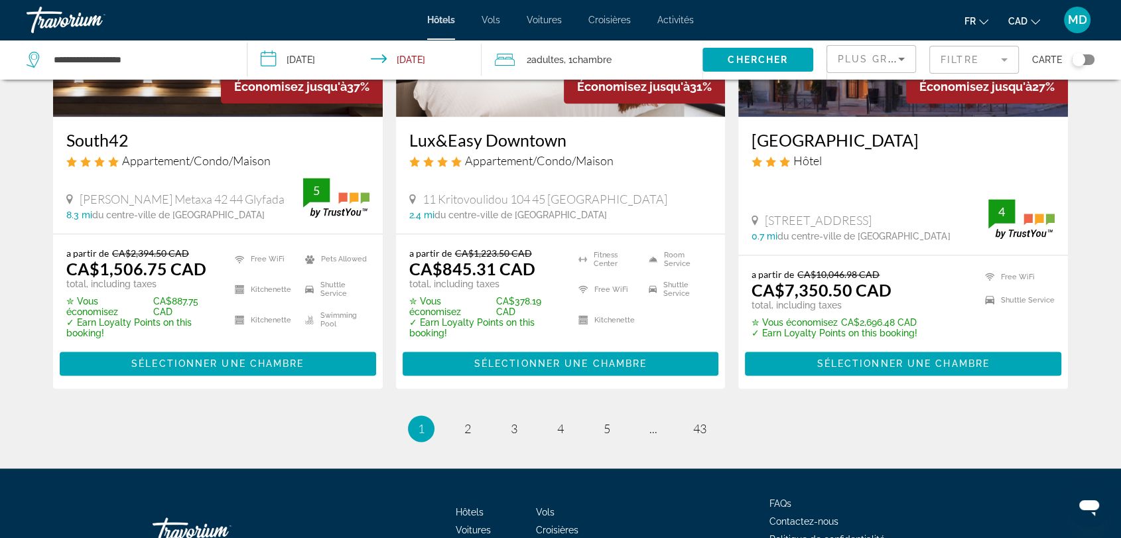
scroll to position [1845, 0]
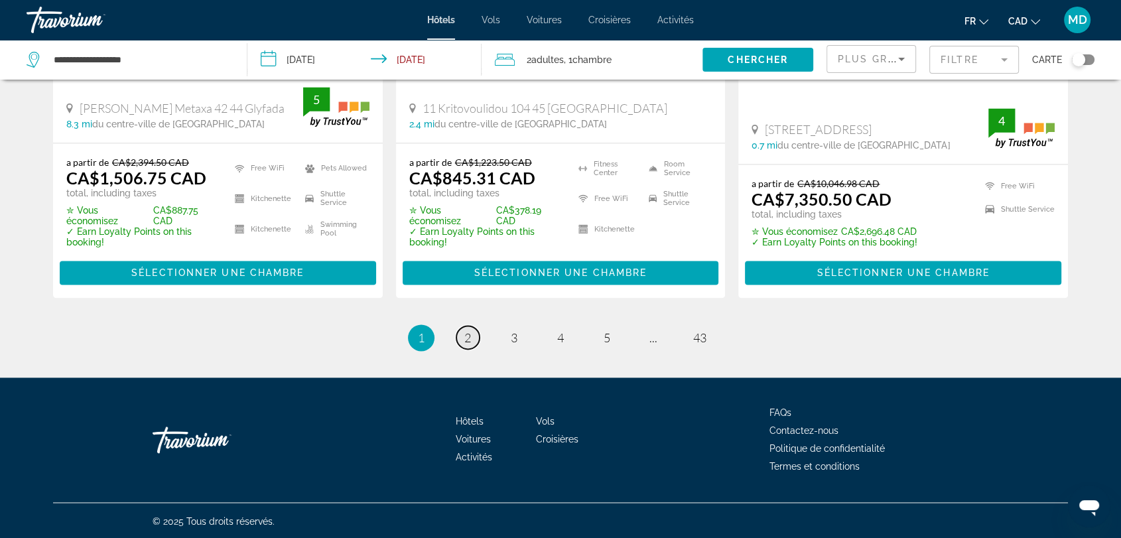
click at [466, 335] on span "2" at bounding box center [467, 337] width 7 height 15
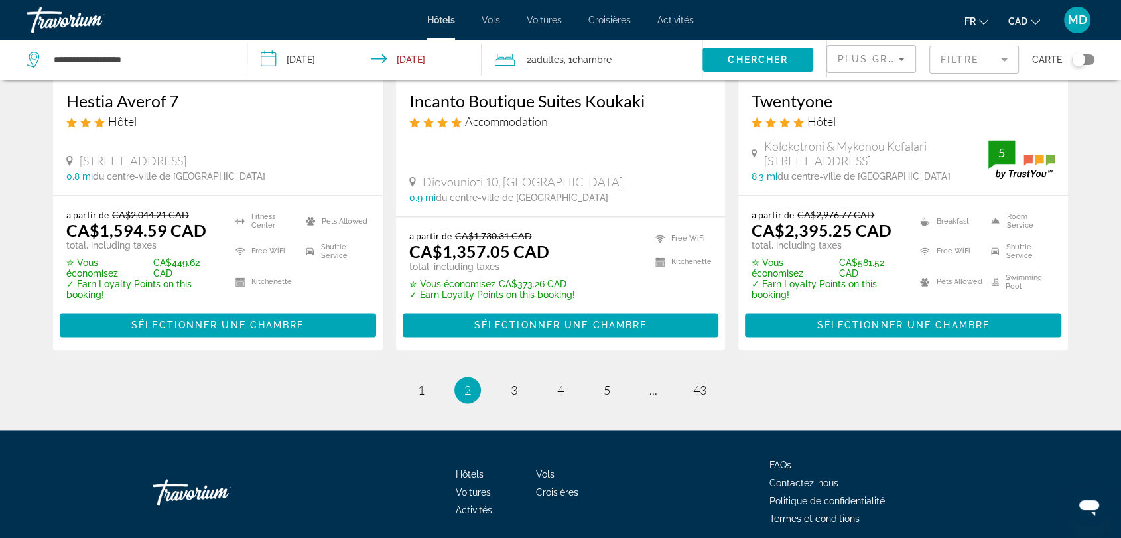
scroll to position [1839, 0]
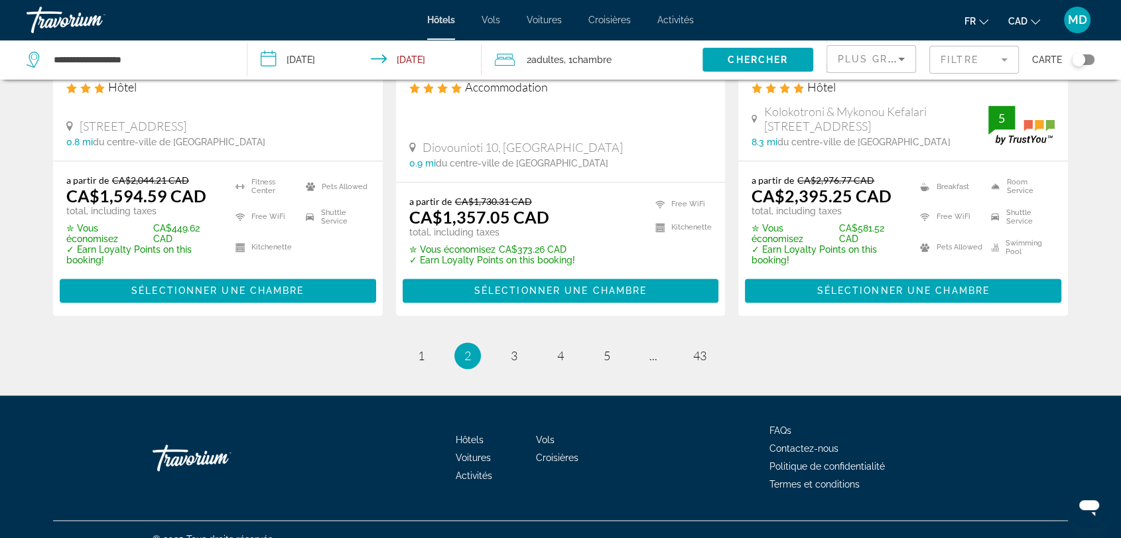
click at [507, 346] on li "page 3" at bounding box center [514, 355] width 27 height 27
click at [511, 348] on span "3" at bounding box center [514, 355] width 7 height 15
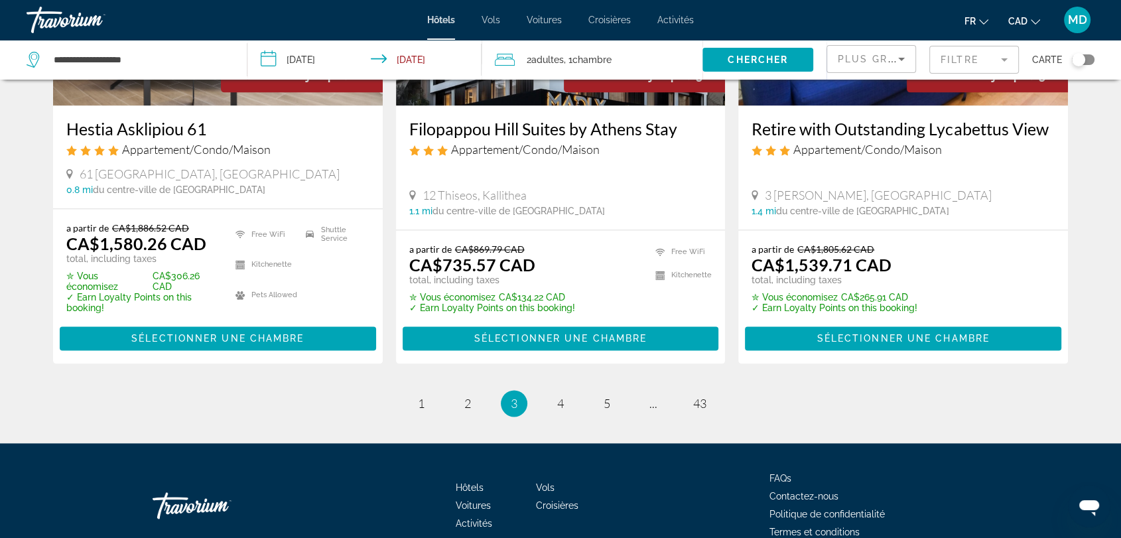
scroll to position [1753, 0]
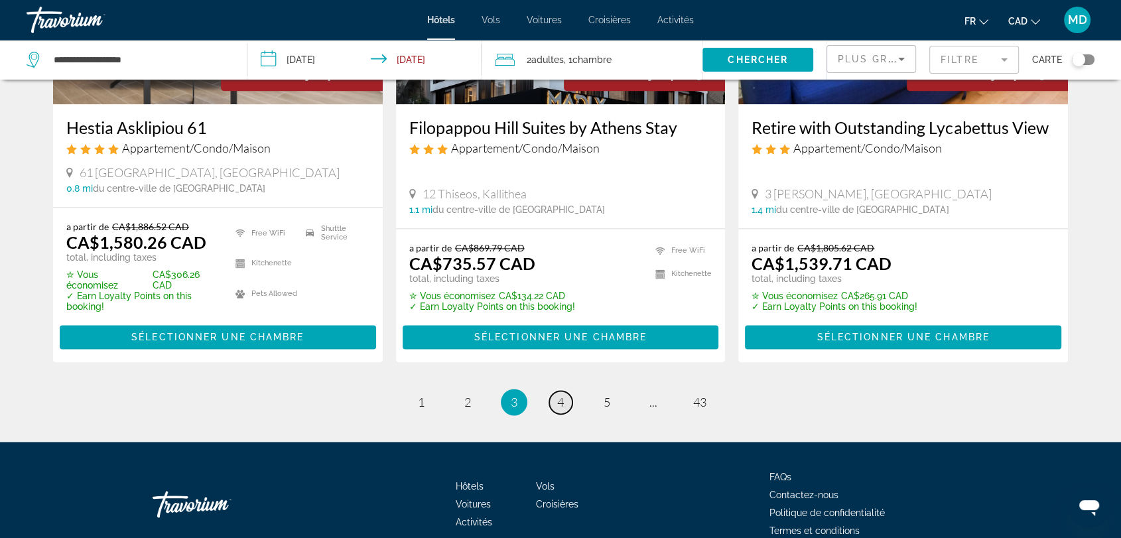
click at [565, 400] on link "page 4" at bounding box center [560, 402] width 23 height 23
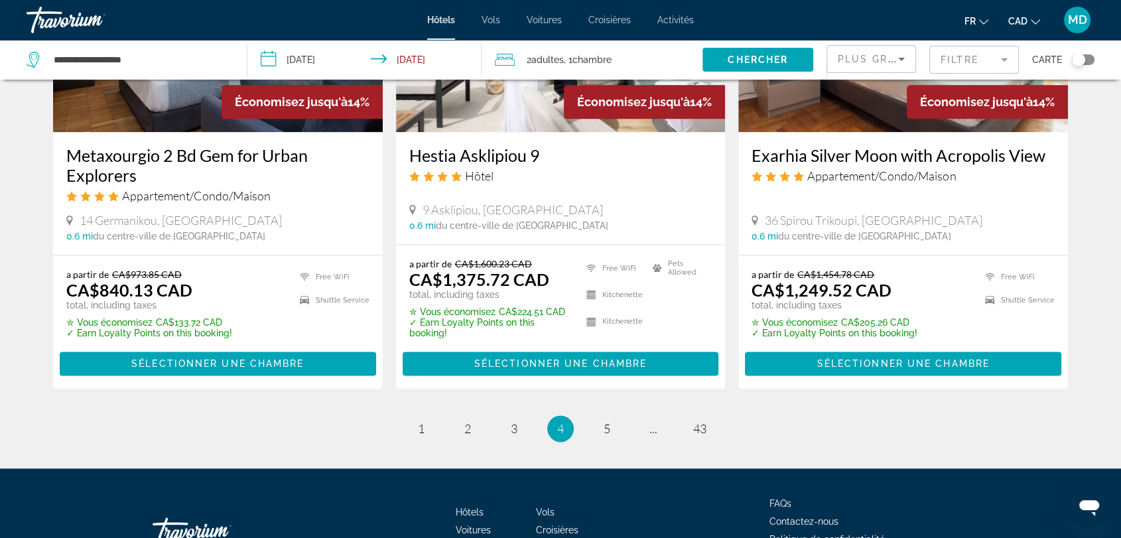
scroll to position [1783, 0]
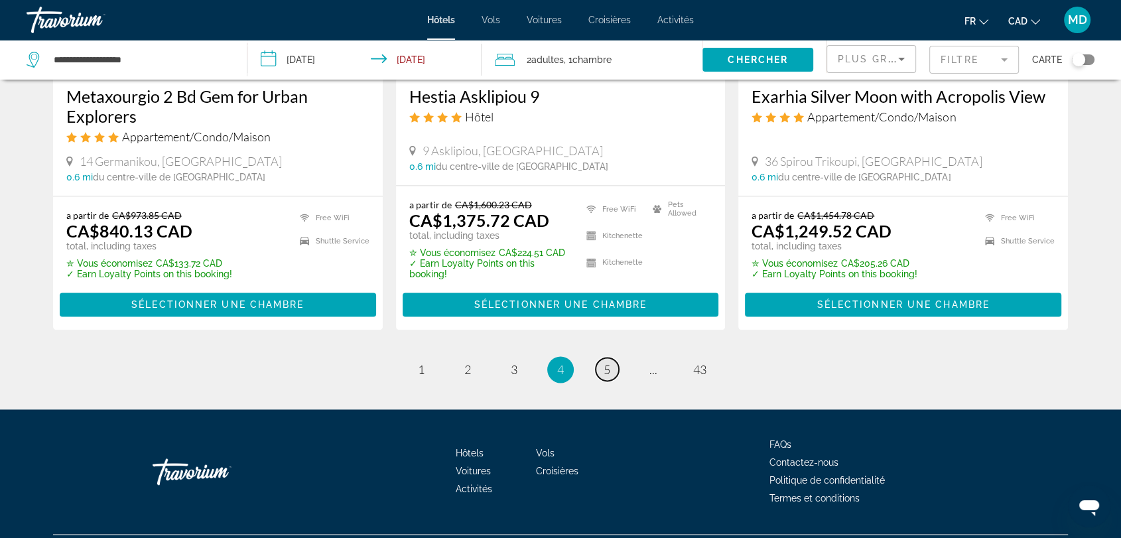
click at [613, 368] on link "page 5" at bounding box center [607, 369] width 23 height 23
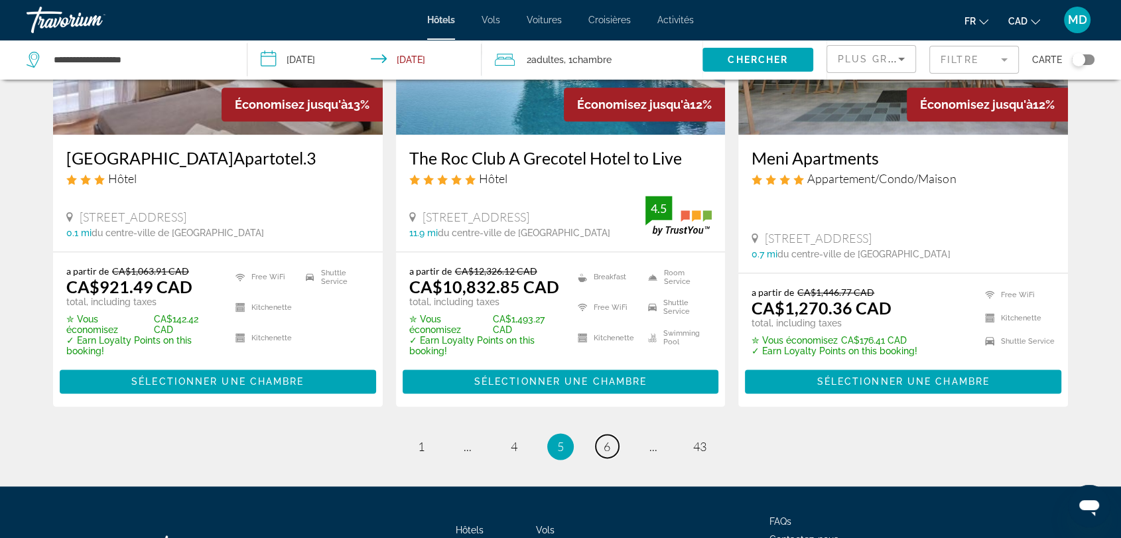
scroll to position [1831, 0]
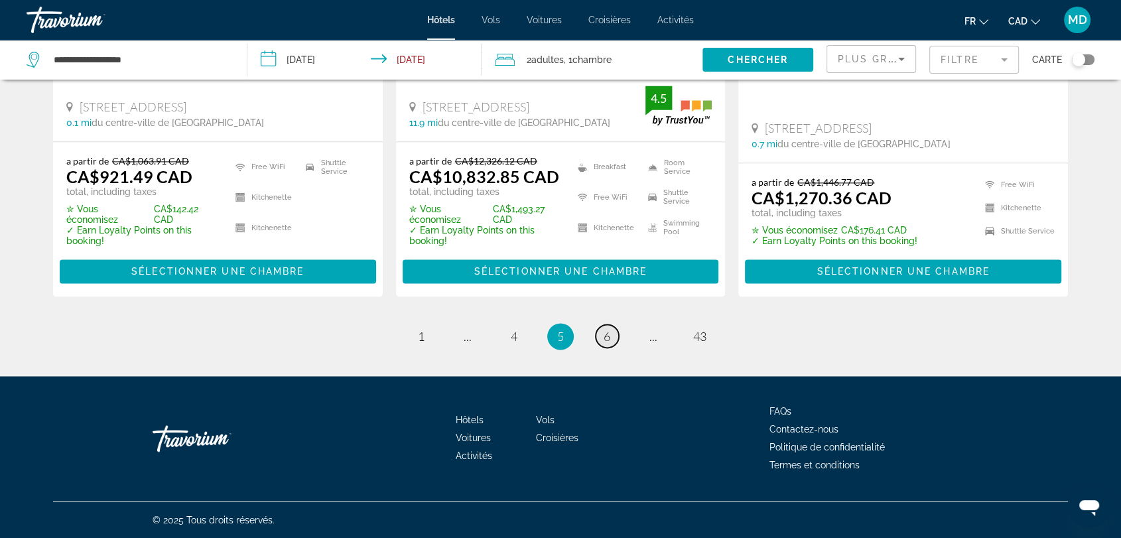
click at [606, 339] on span "6" at bounding box center [607, 336] width 7 height 15
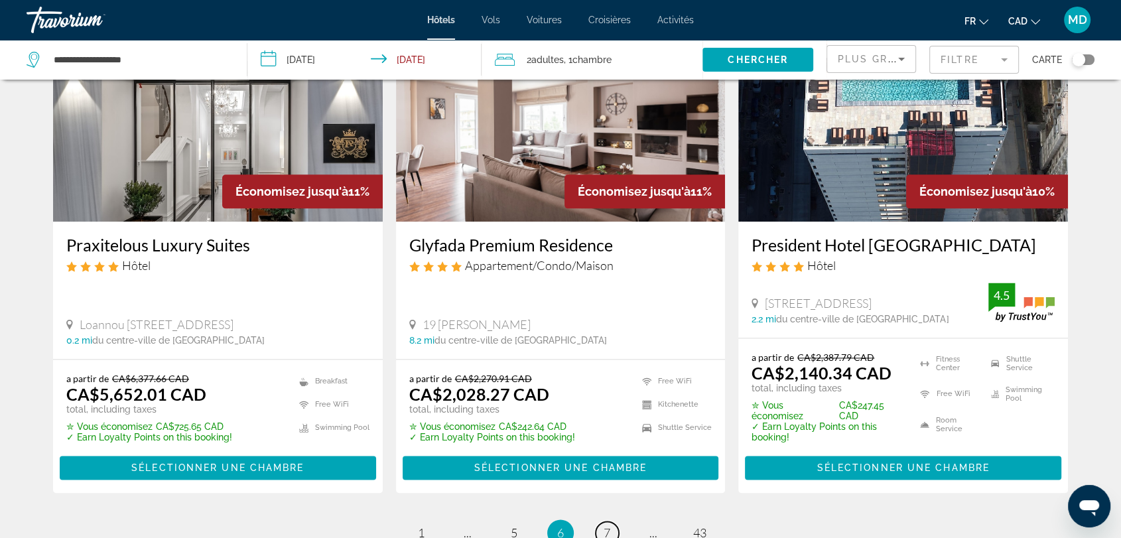
scroll to position [1661, 0]
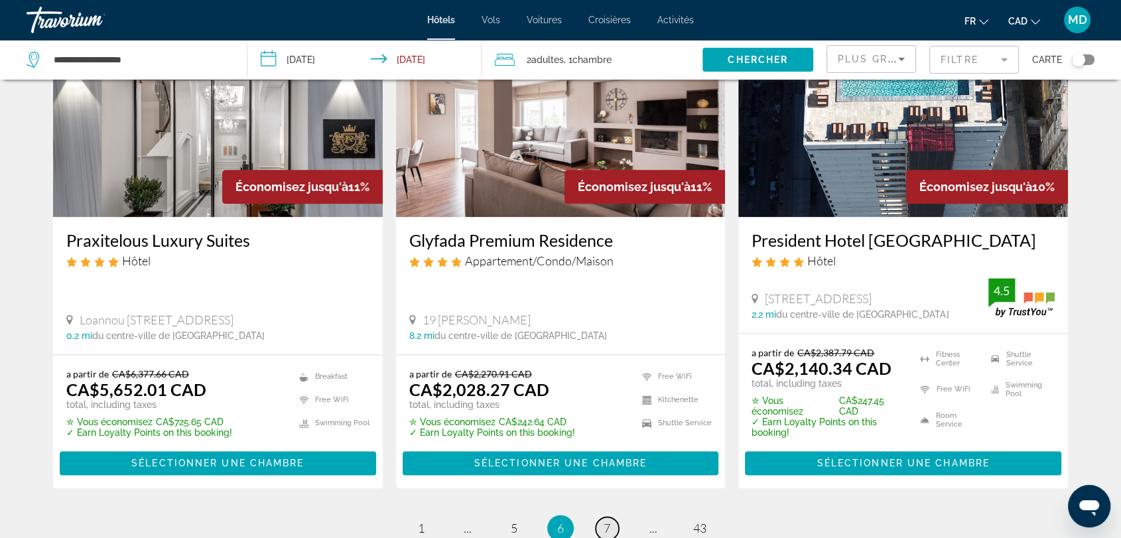
click at [606, 521] on span "7" at bounding box center [607, 528] width 7 height 15
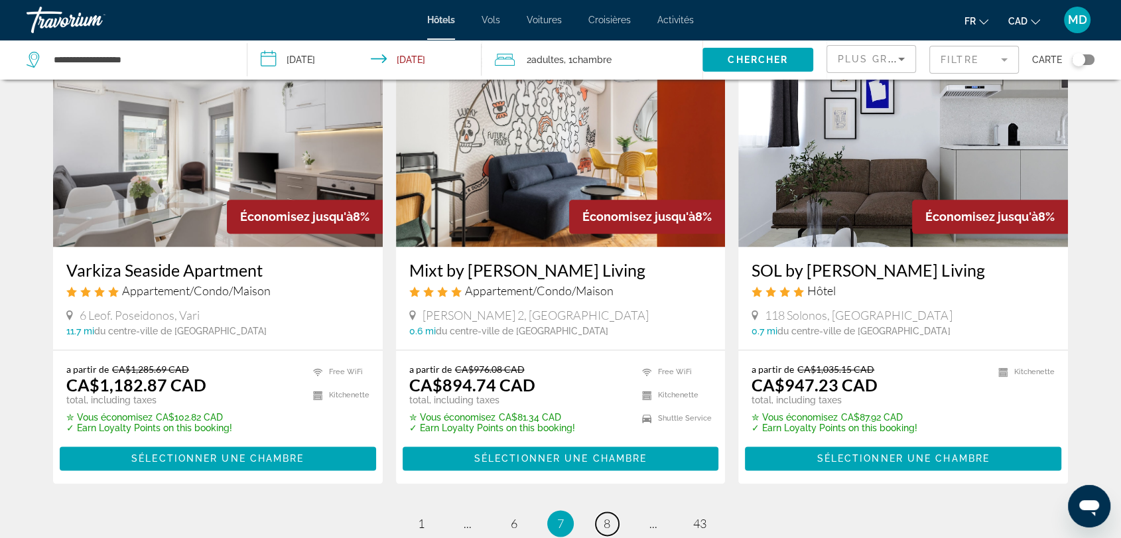
scroll to position [1666, 0]
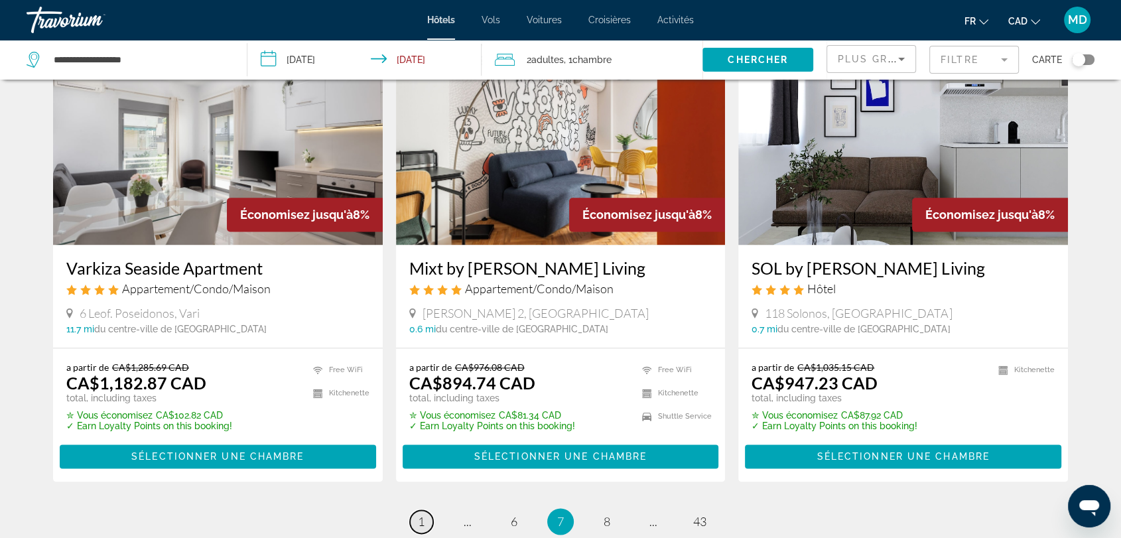
click at [419, 514] on span "1" at bounding box center [421, 521] width 7 height 15
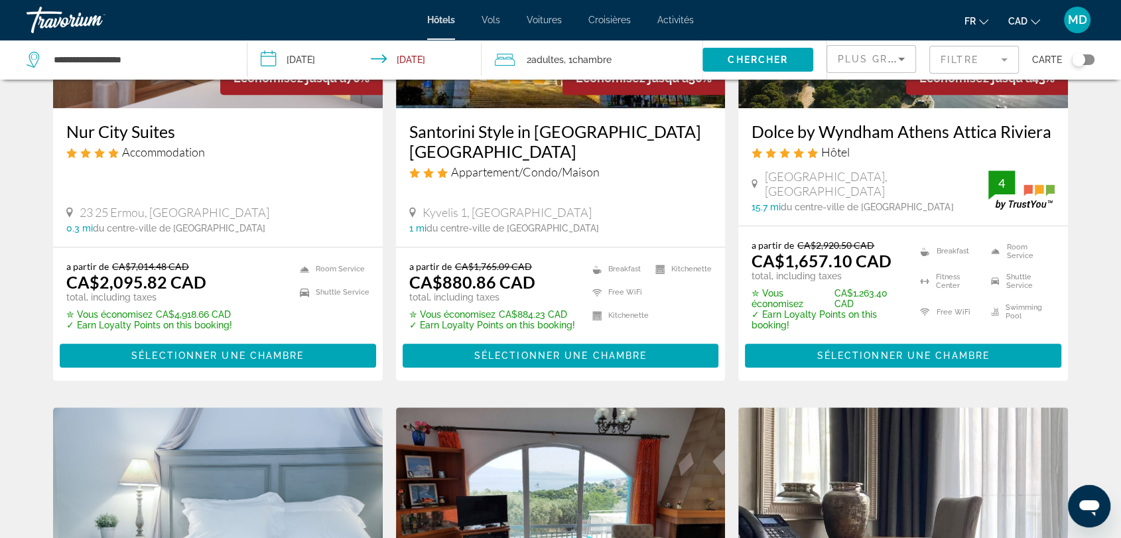
scroll to position [743, 0]
